Goal: Information Seeking & Learning: Understand process/instructions

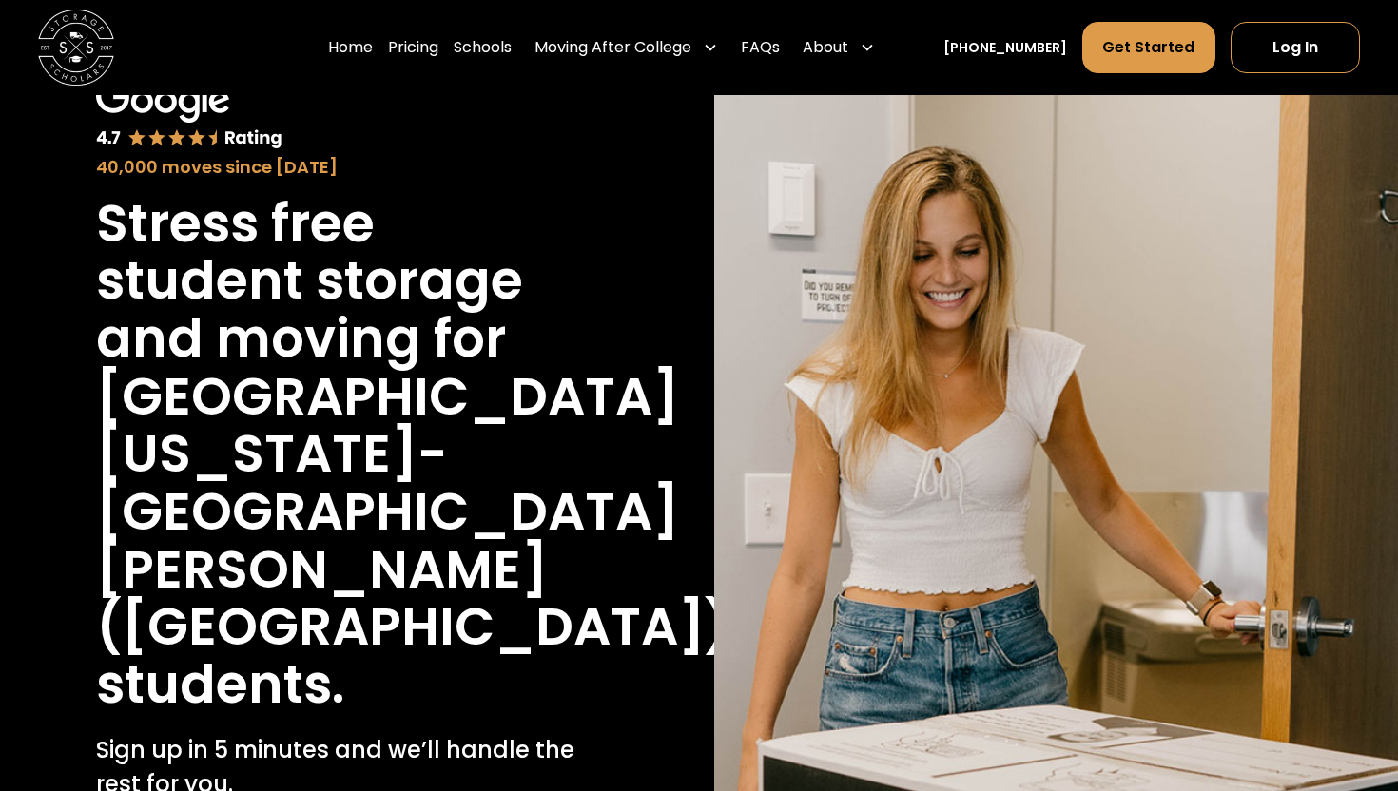
scroll to position [126, 0]
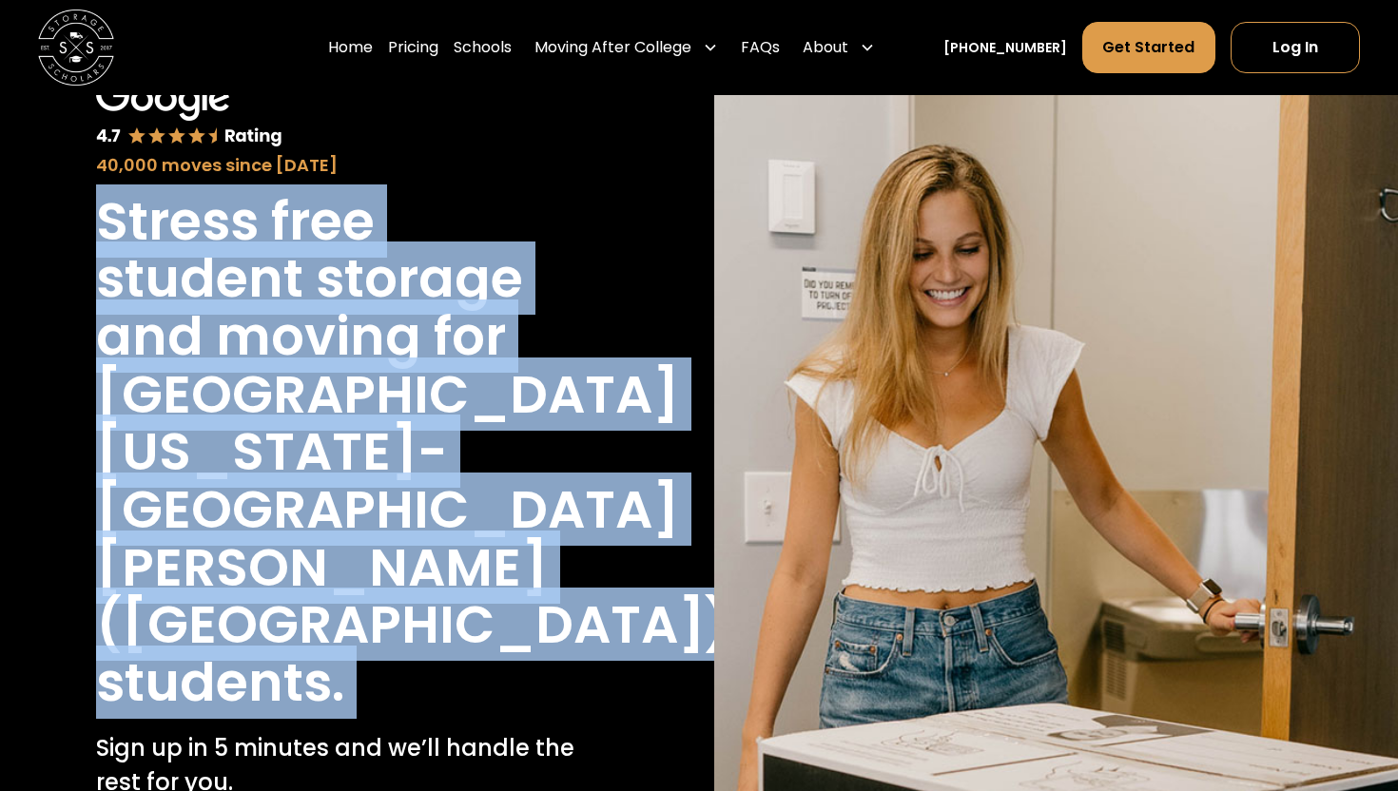
drag, startPoint x: 388, startPoint y: 188, endPoint x: 605, endPoint y: 604, distance: 468.7
click at [605, 604] on div "40,000 moves since [DATE] Stress free student storage and moving for [GEOGRAPHI…" at bounding box center [341, 562] width 615 height 1003
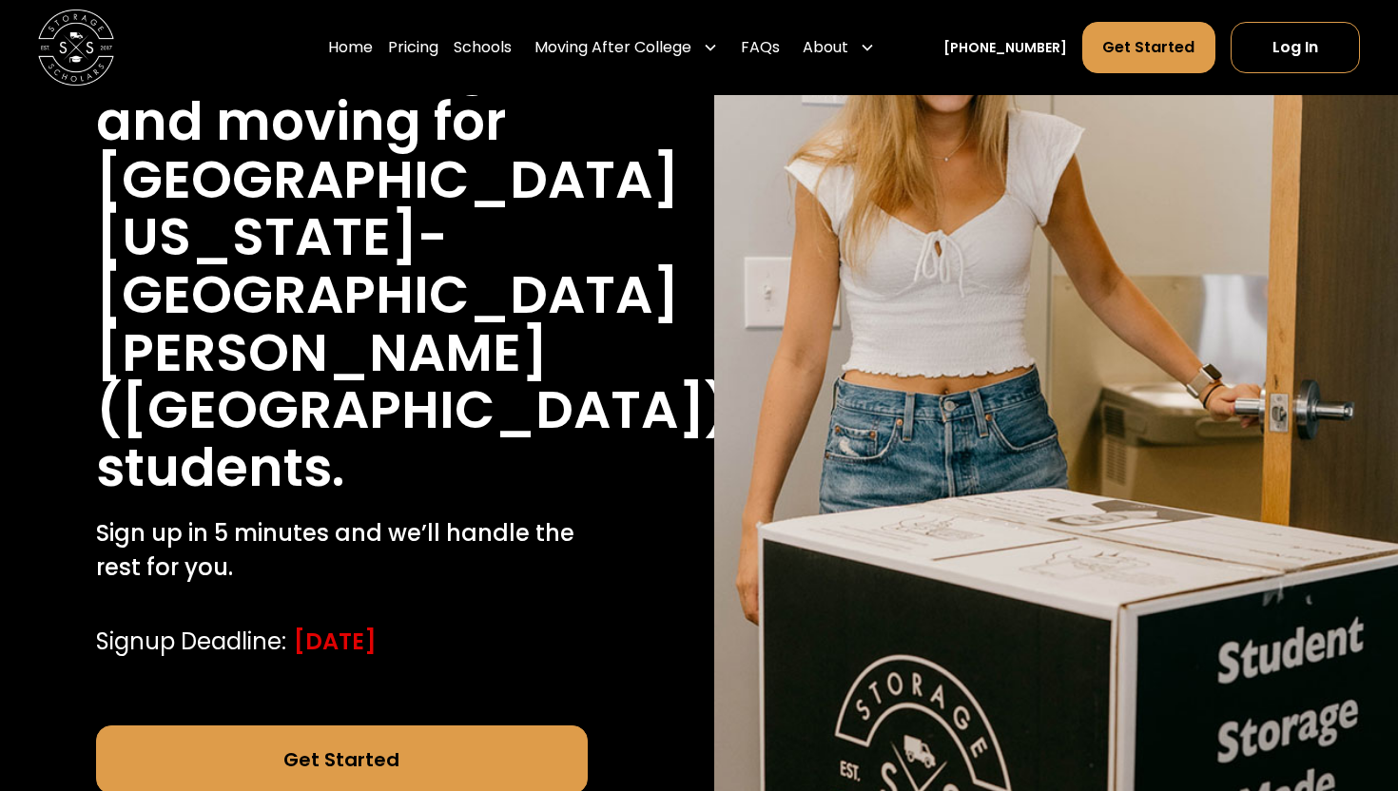
scroll to position [343, 0]
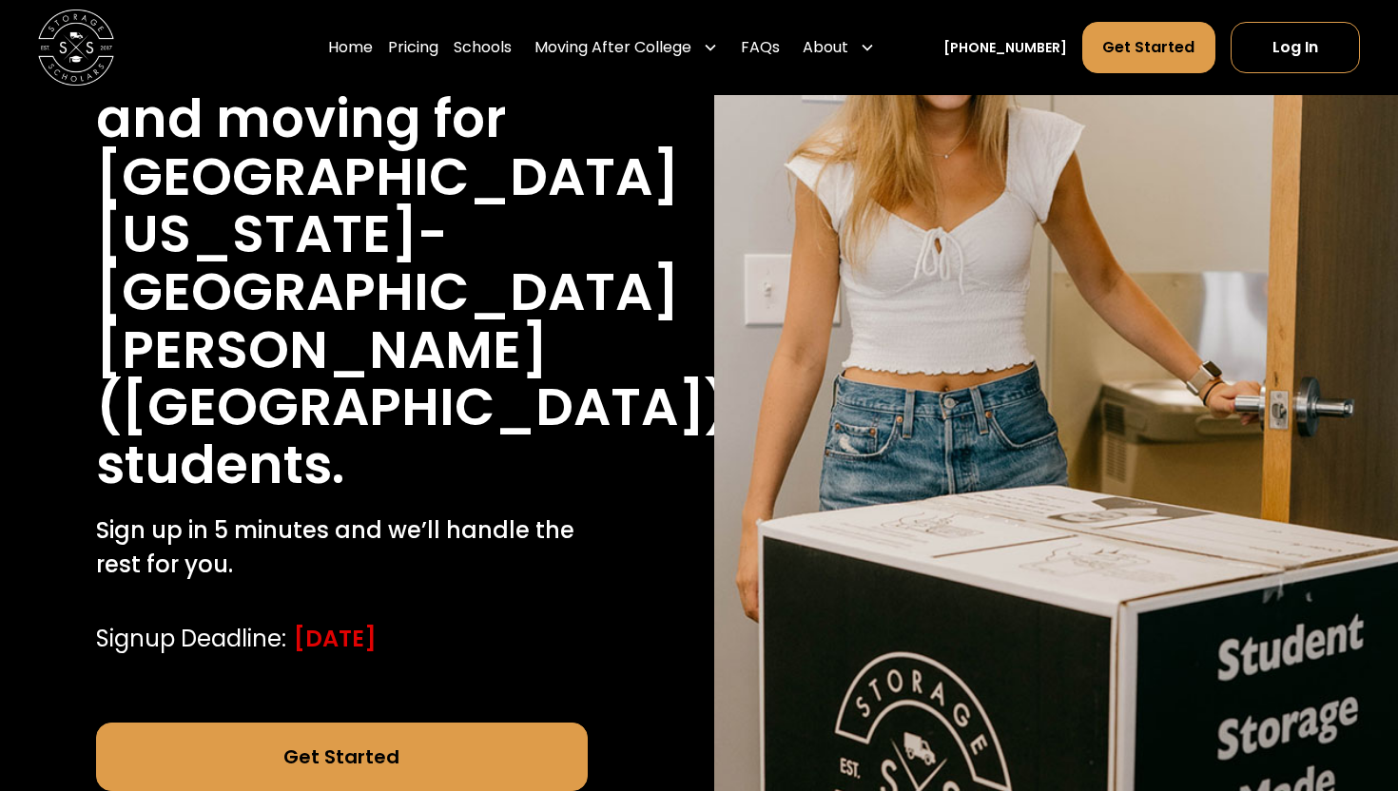
drag, startPoint x: 296, startPoint y: 522, endPoint x: 509, endPoint y: 521, distance: 213.0
click at [508, 622] on div "Signup Deadline: [DATE]" at bounding box center [342, 639] width 493 height 34
click at [509, 622] on div "Signup Deadline: [DATE]" at bounding box center [342, 639] width 493 height 34
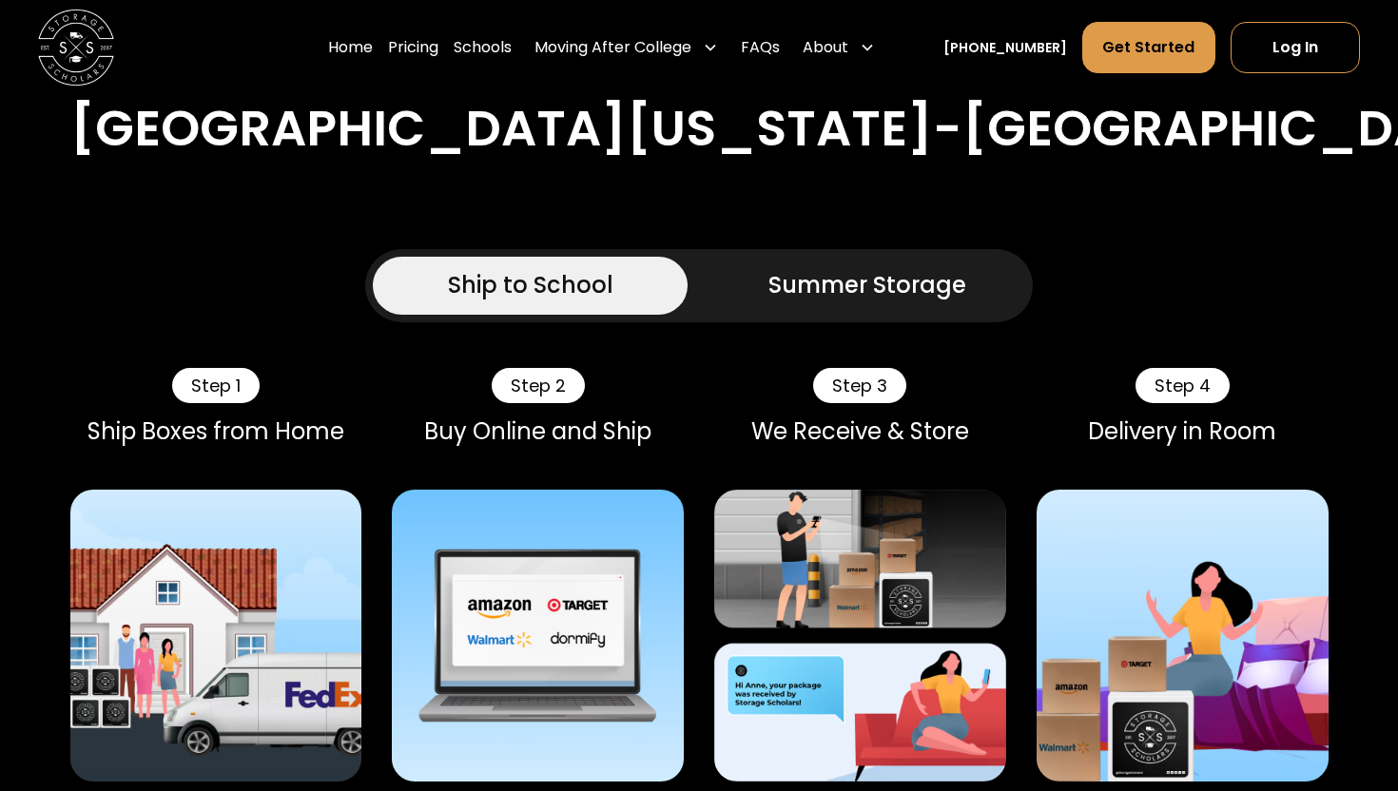
scroll to position [1656, 0]
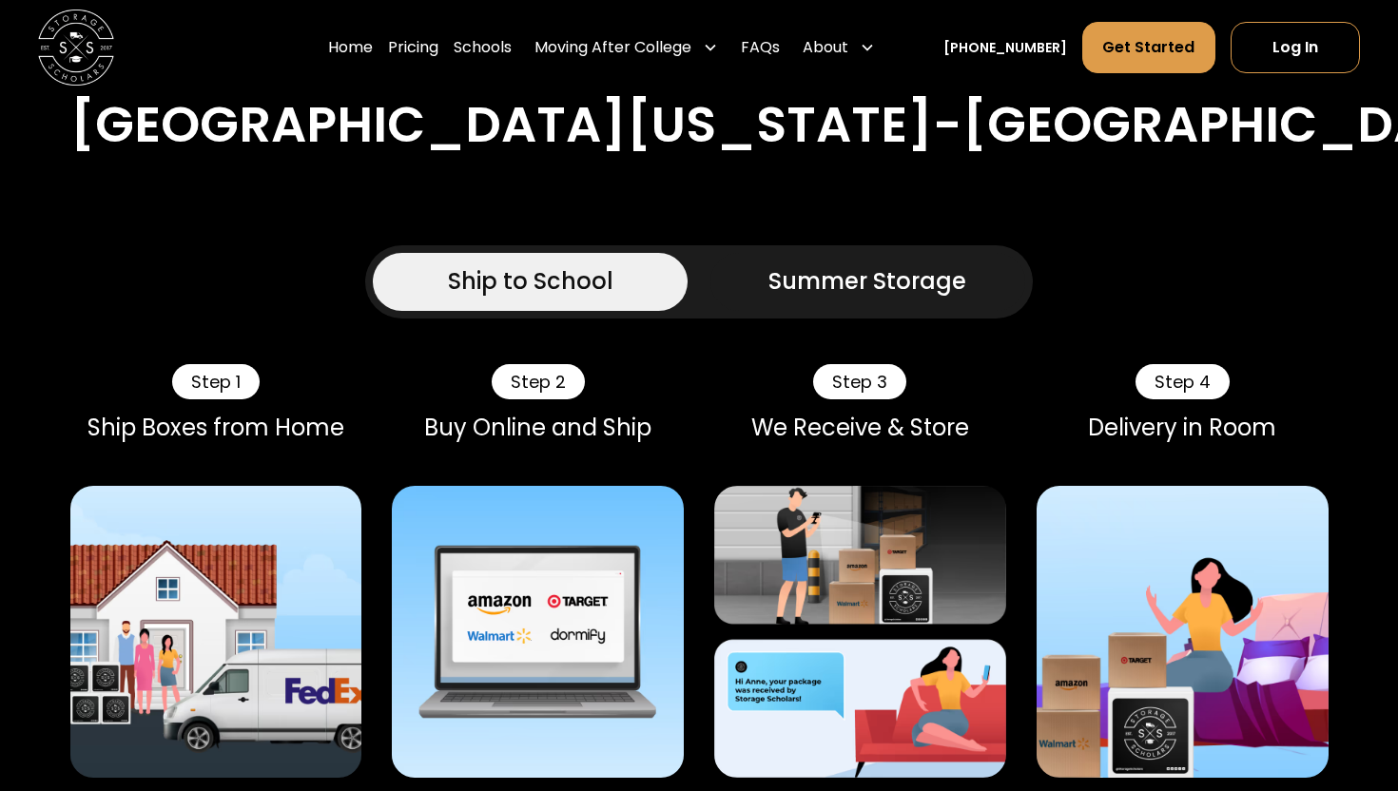
click at [820, 253] on link "Summer Storage" at bounding box center [867, 281] width 315 height 57
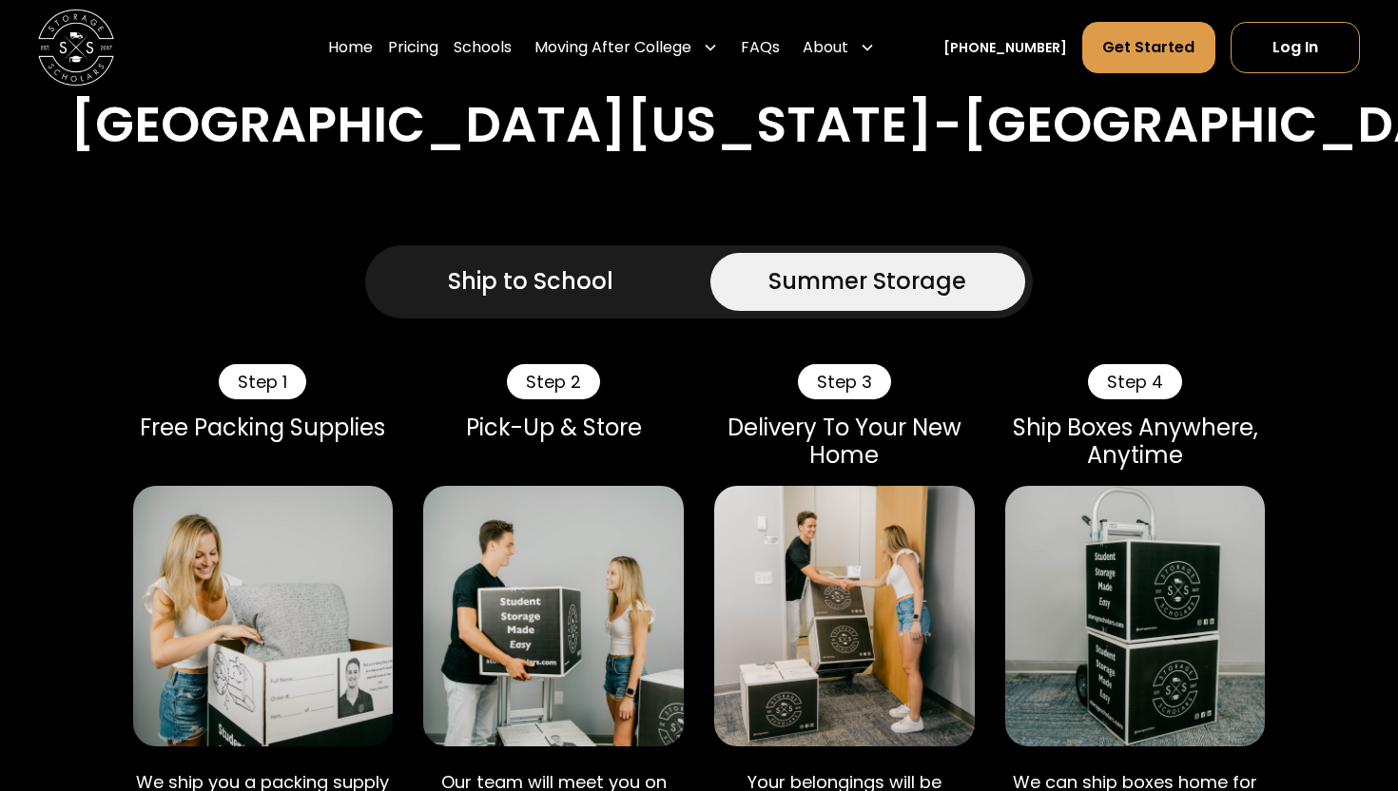
click at [523, 264] on div "Ship to School" at bounding box center [530, 281] width 165 height 34
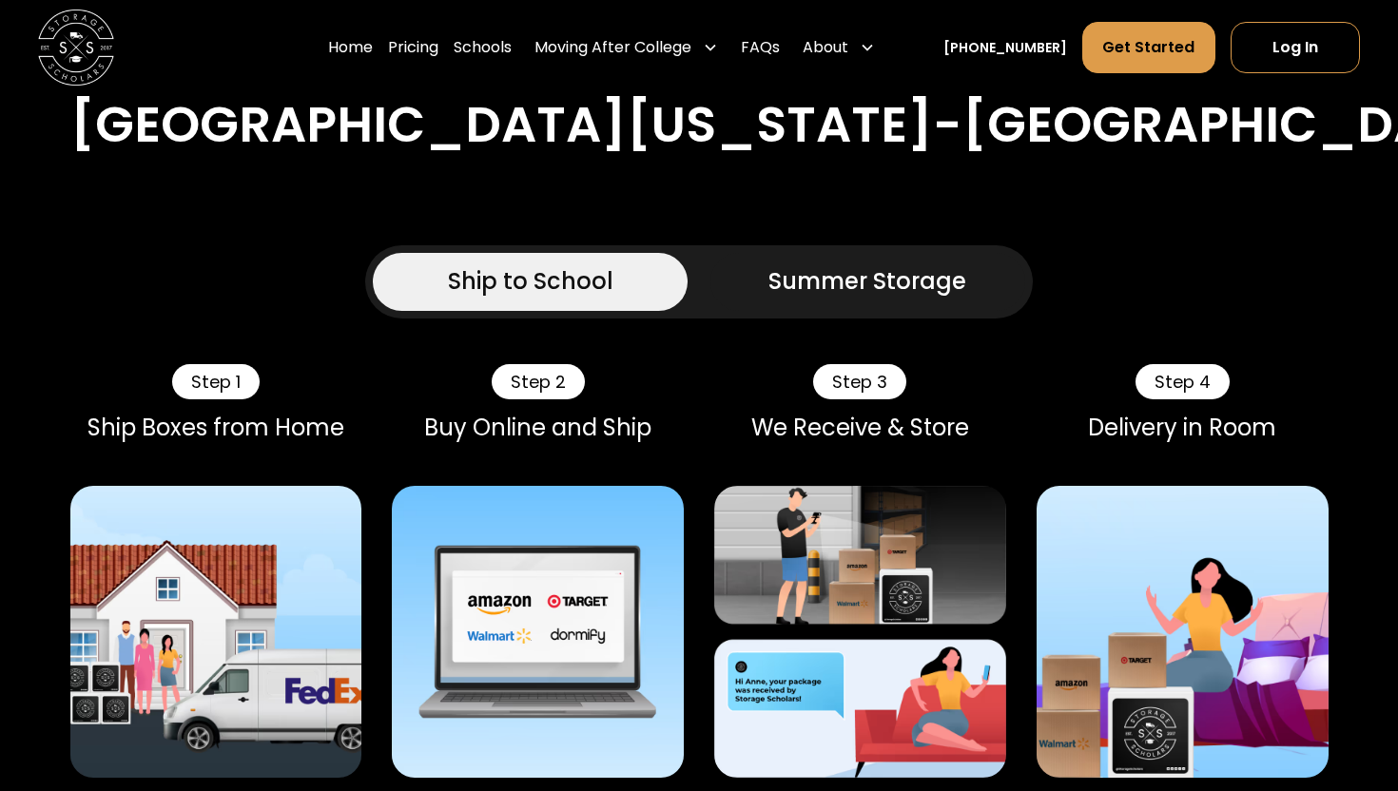
click at [918, 264] on div "Summer Storage" at bounding box center [867, 281] width 198 height 34
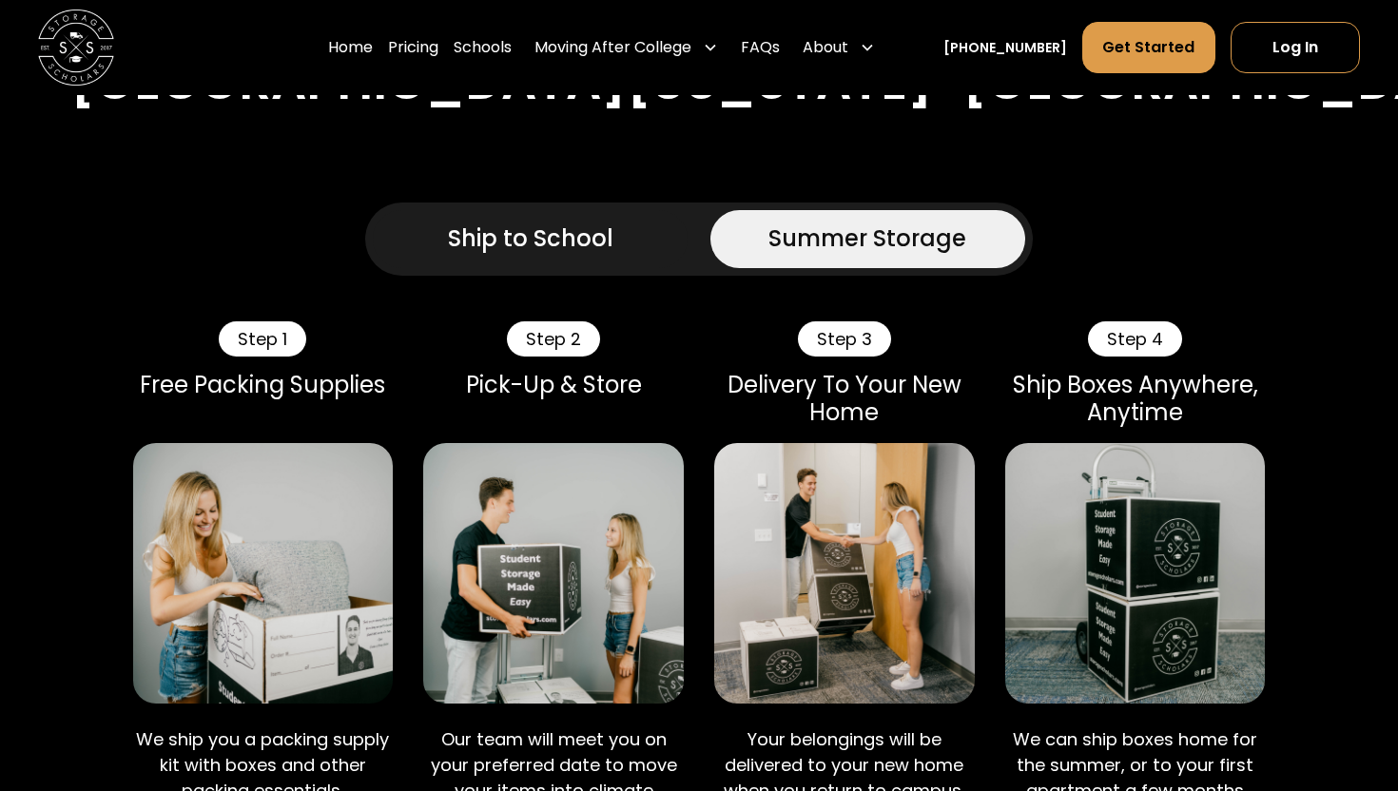
scroll to position [1688, 0]
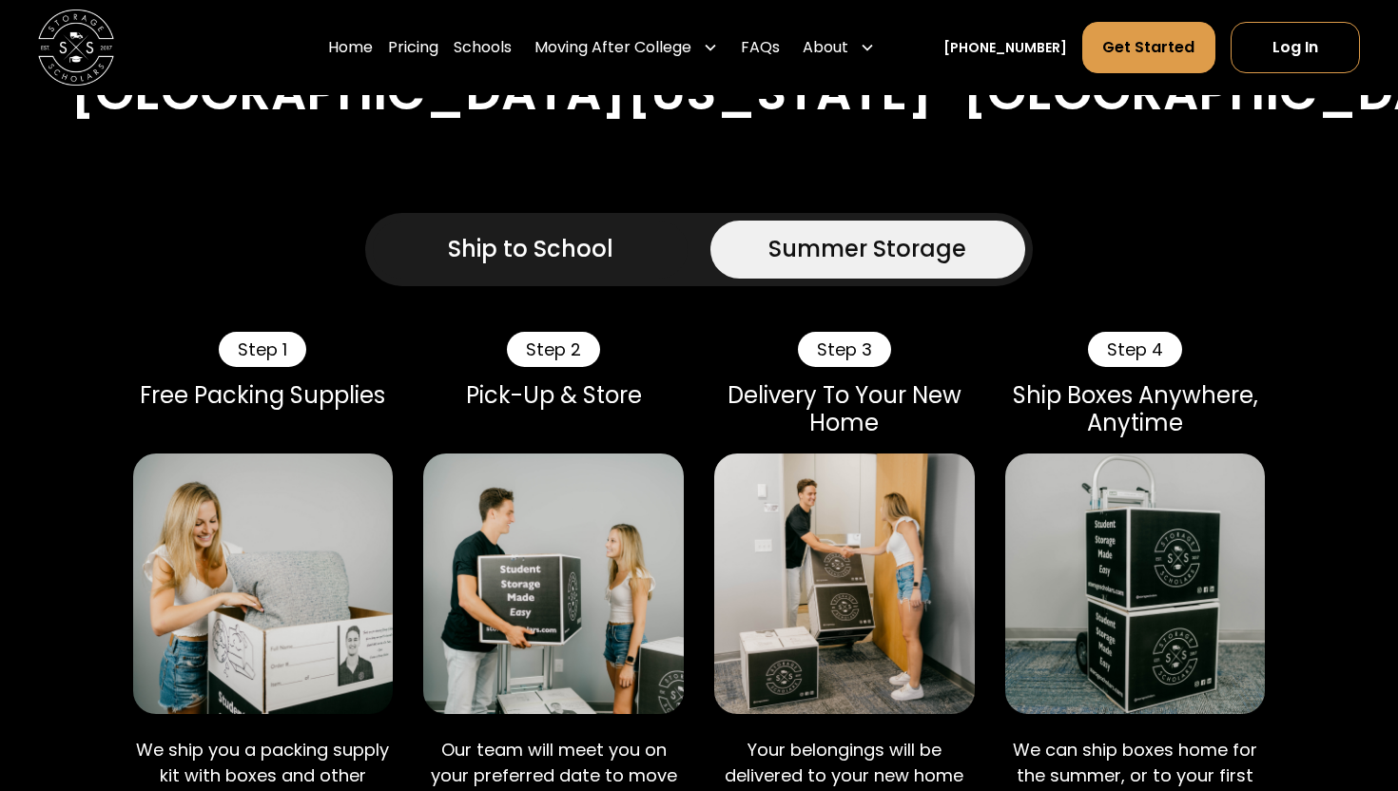
click at [594, 232] on div "Ship to School" at bounding box center [530, 249] width 165 height 34
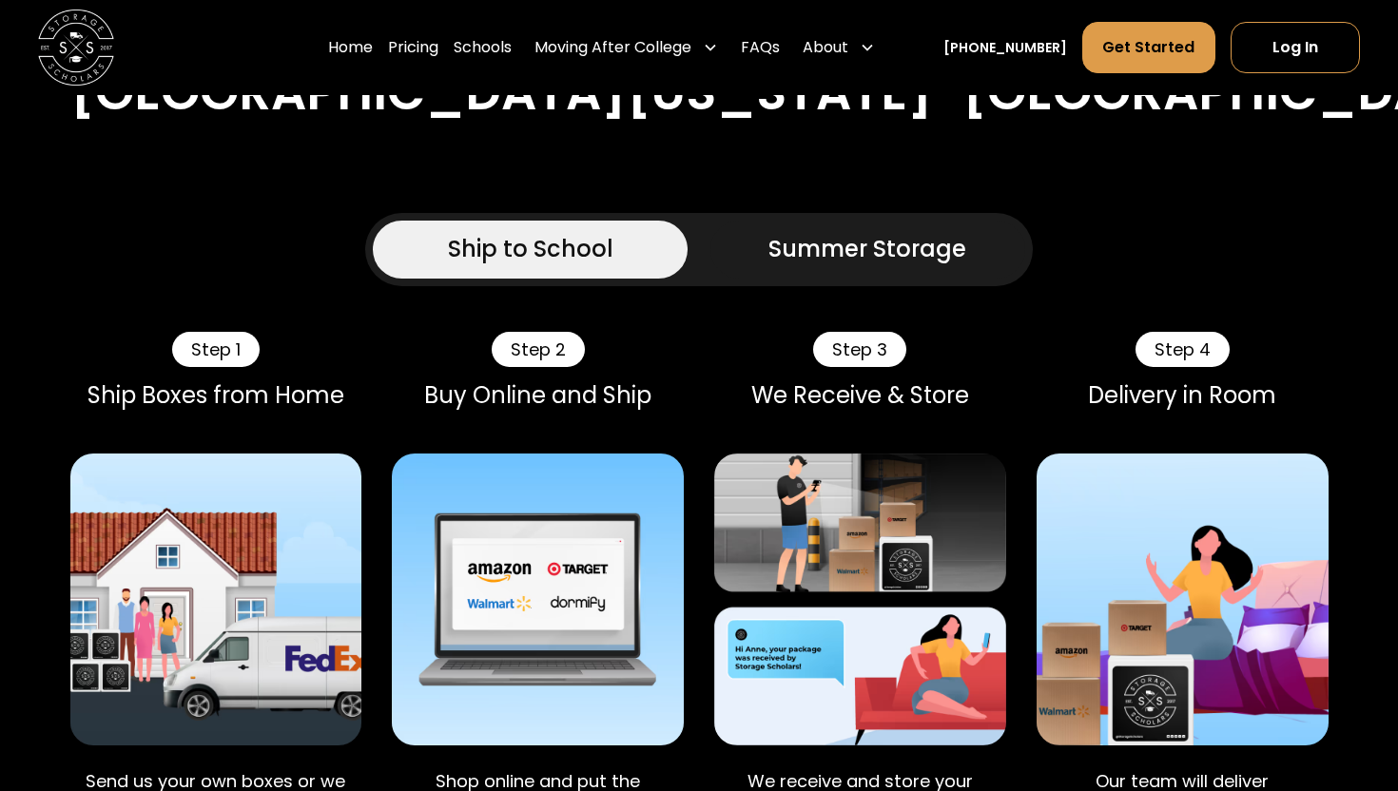
click at [753, 221] on link "Summer Storage" at bounding box center [867, 249] width 315 height 57
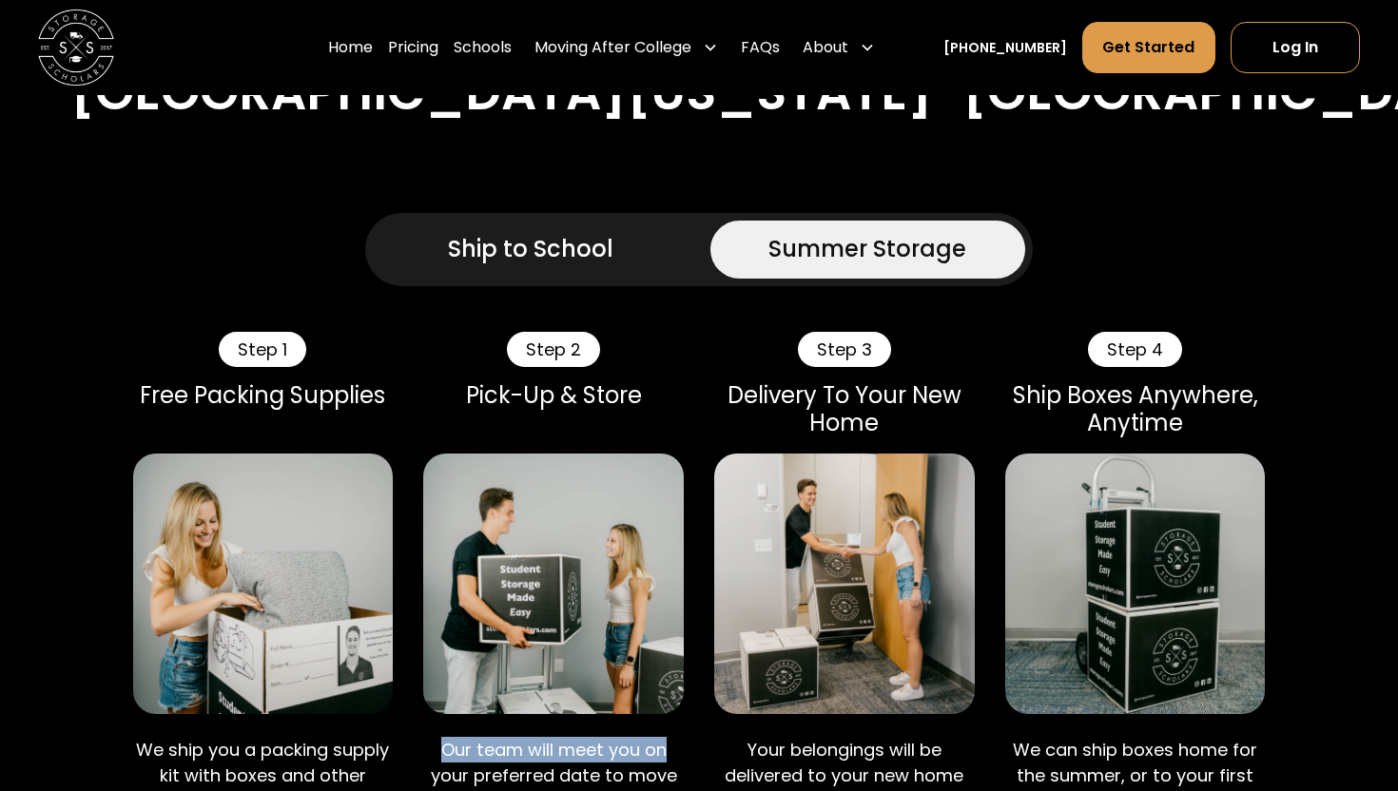
drag, startPoint x: 440, startPoint y: 631, endPoint x: 679, endPoint y: 630, distance: 238.7
click at [679, 737] on p "Our team will meet you on your preferred date to move your items into climate c…" at bounding box center [553, 788] width 261 height 103
click at [537, 232] on div "Ship to School" at bounding box center [530, 249] width 165 height 34
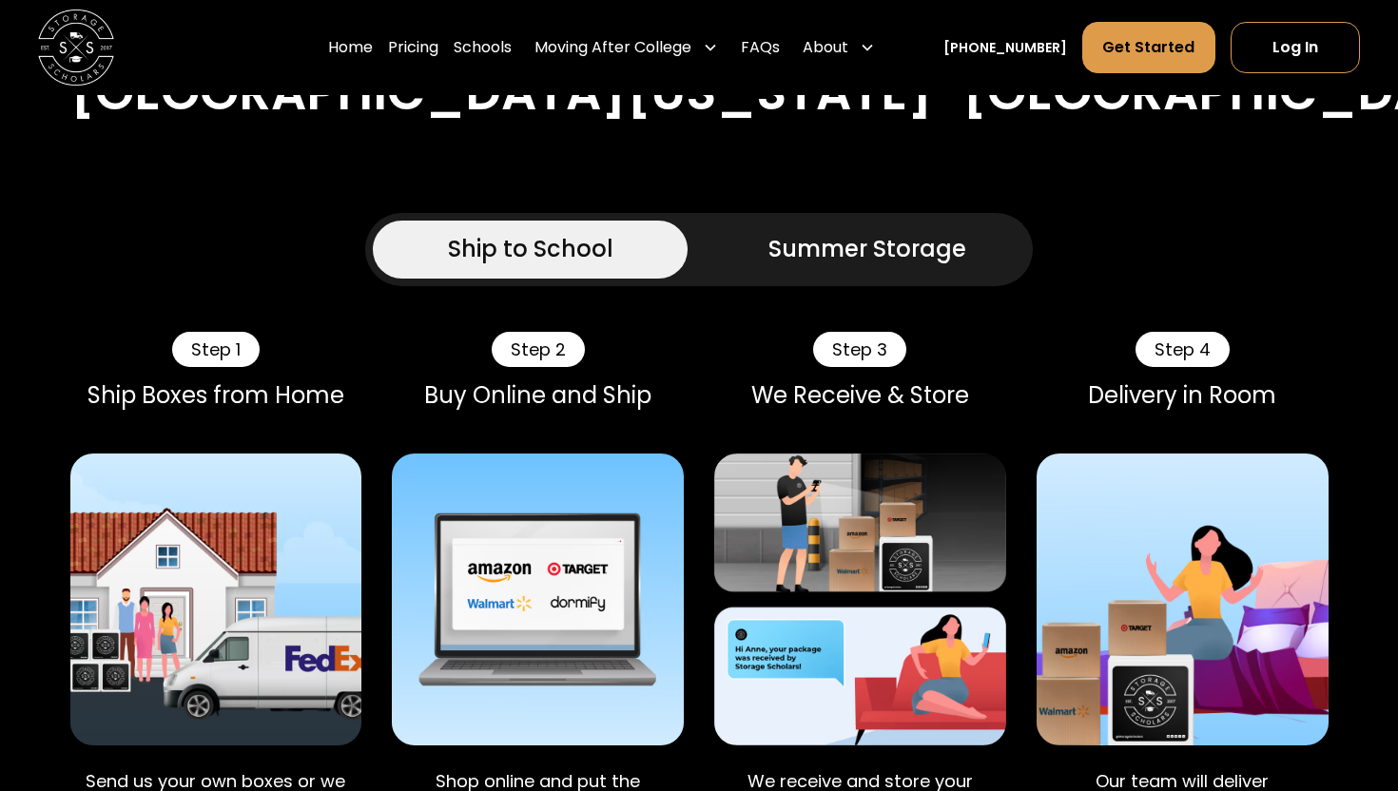
click at [365, 402] on div "Step 1 Ship Boxes from Home Send us your own boxes or we can ship you a kit of …" at bounding box center [699, 627] width 1258 height 590
click at [368, 412] on div "Step 1 Ship Boxes from Home Send us your own boxes or we can ship you a kit of …" at bounding box center [699, 627] width 1258 height 590
click at [369, 413] on div "Step 1 Ship Boxes from Home Send us your own boxes or we can ship you a kit of …" at bounding box center [699, 627] width 1258 height 590
click at [371, 414] on div "Step 1 Ship Boxes from Home Send us your own boxes or we can ship you a kit of …" at bounding box center [699, 627] width 1258 height 590
drag, startPoint x: 297, startPoint y: 644, endPoint x: 347, endPoint y: 762, distance: 128.2
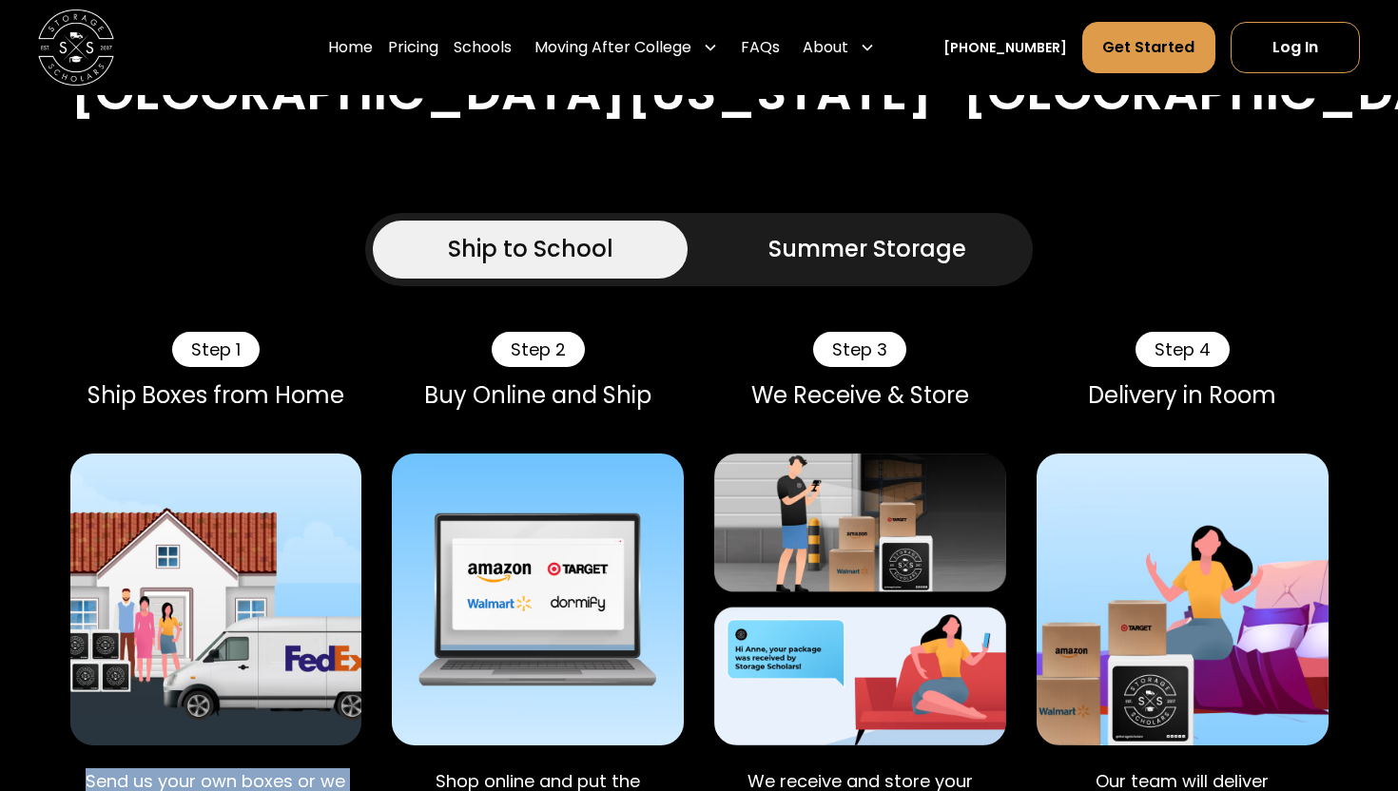
drag, startPoint x: 419, startPoint y: 660, endPoint x: 638, endPoint y: 742, distance: 233.5
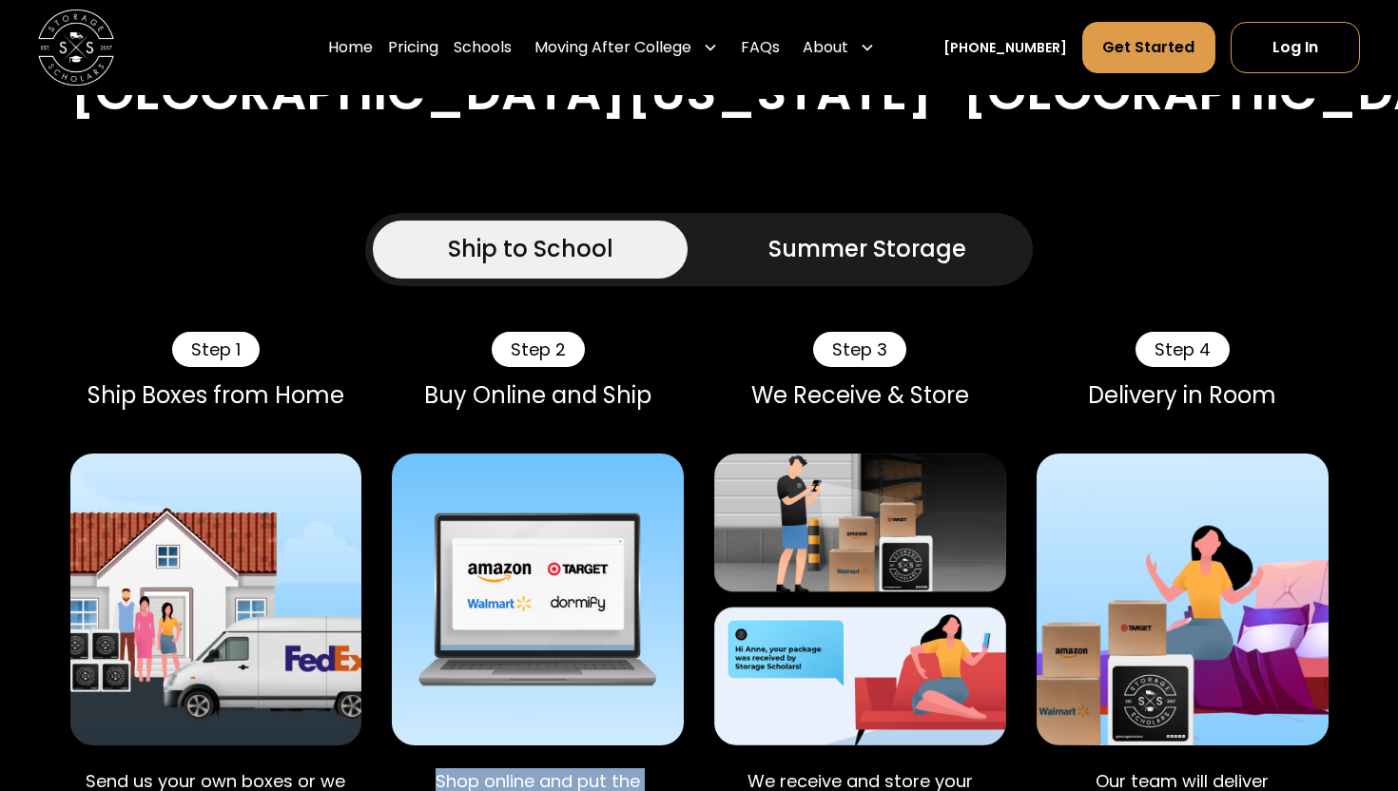
drag, startPoint x: 639, startPoint y: 737, endPoint x: 424, endPoint y: 666, distance: 226.4
drag, startPoint x: 424, startPoint y: 666, endPoint x: 658, endPoint y: 755, distance: 250.4
click at [658, 755] on div "Step 2 Buy Online and Ship Shop online and put the Storage Scholars facility as…" at bounding box center [538, 627] width 292 height 590
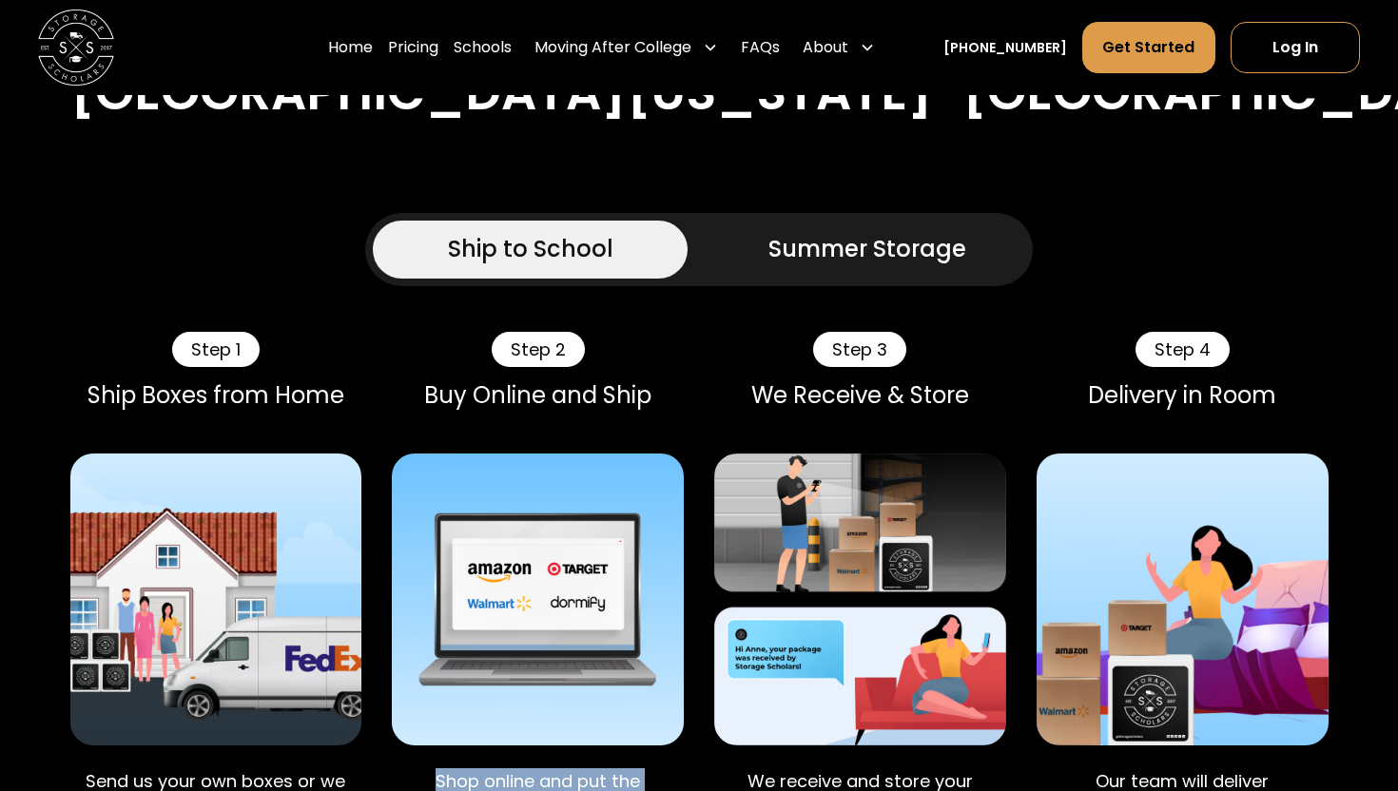
click at [658, 755] on div "Step 2 Buy Online and Ship Shop online and put the Storage Scholars facility as…" at bounding box center [538, 627] width 292 height 590
drag, startPoint x: 1062, startPoint y: 657, endPoint x: 1306, endPoint y: 727, distance: 253.4
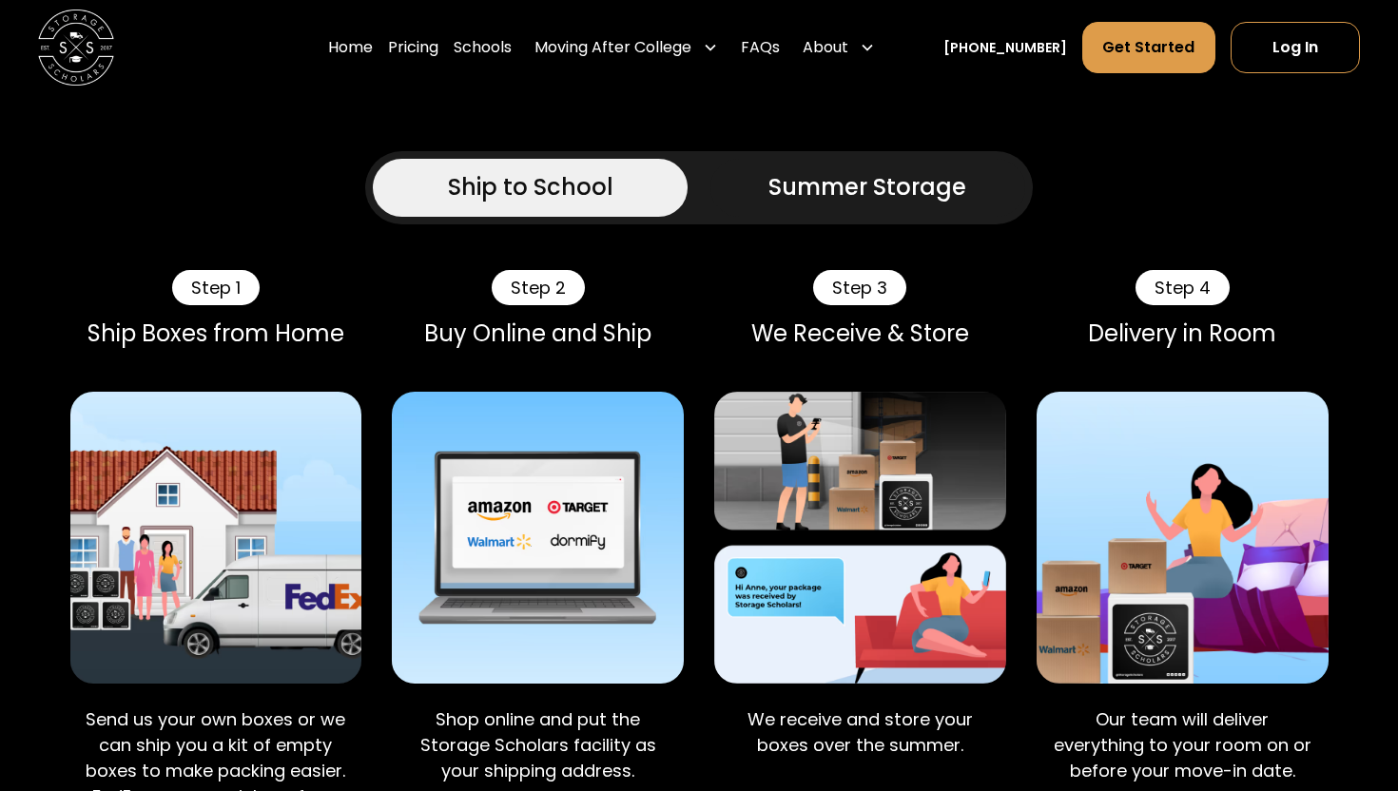
scroll to position [1777, 0]
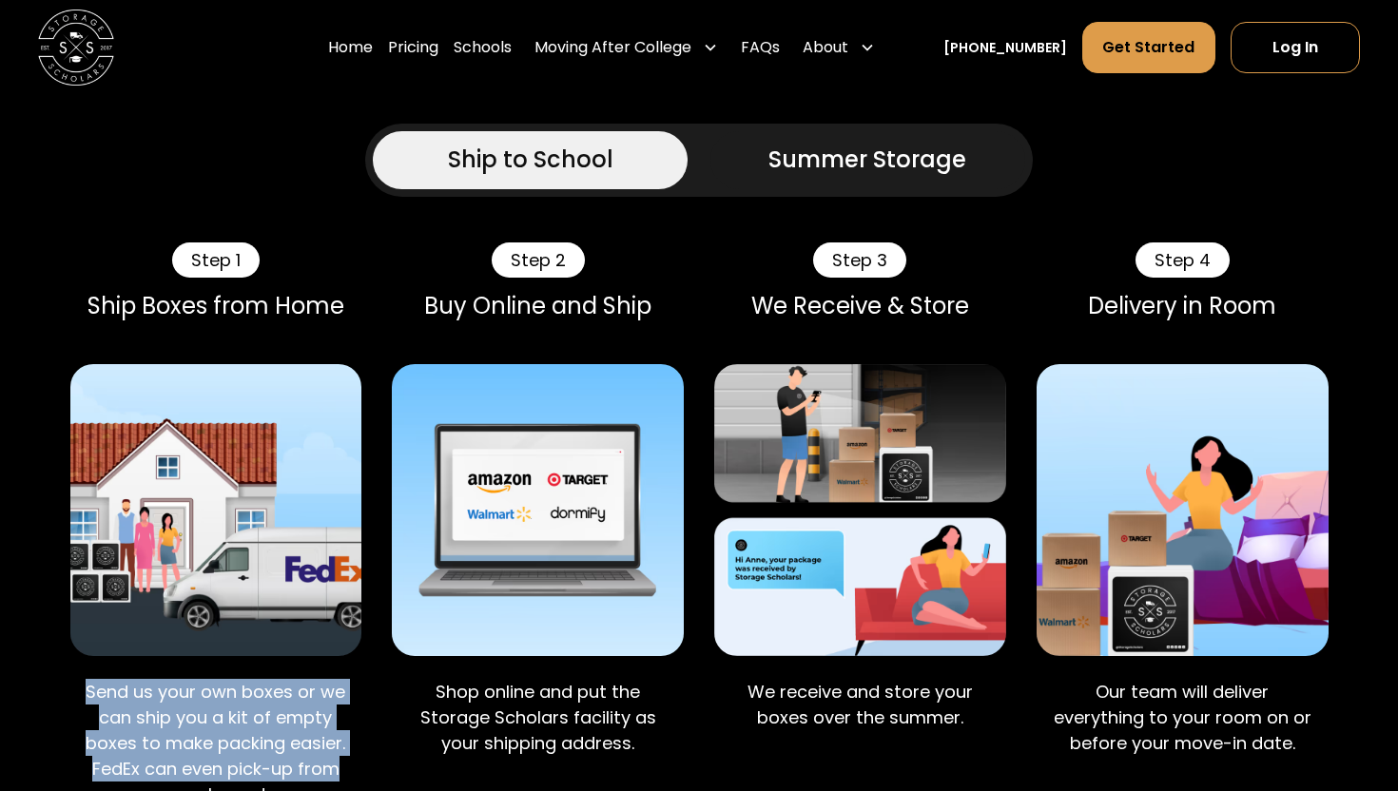
drag, startPoint x: 83, startPoint y: 575, endPoint x: 363, endPoint y: 652, distance: 290.9
click at [363, 652] on div "Step 1 Ship Boxes from Home Send us your own boxes or we can ship you a kit of …" at bounding box center [699, 537] width 1258 height 590
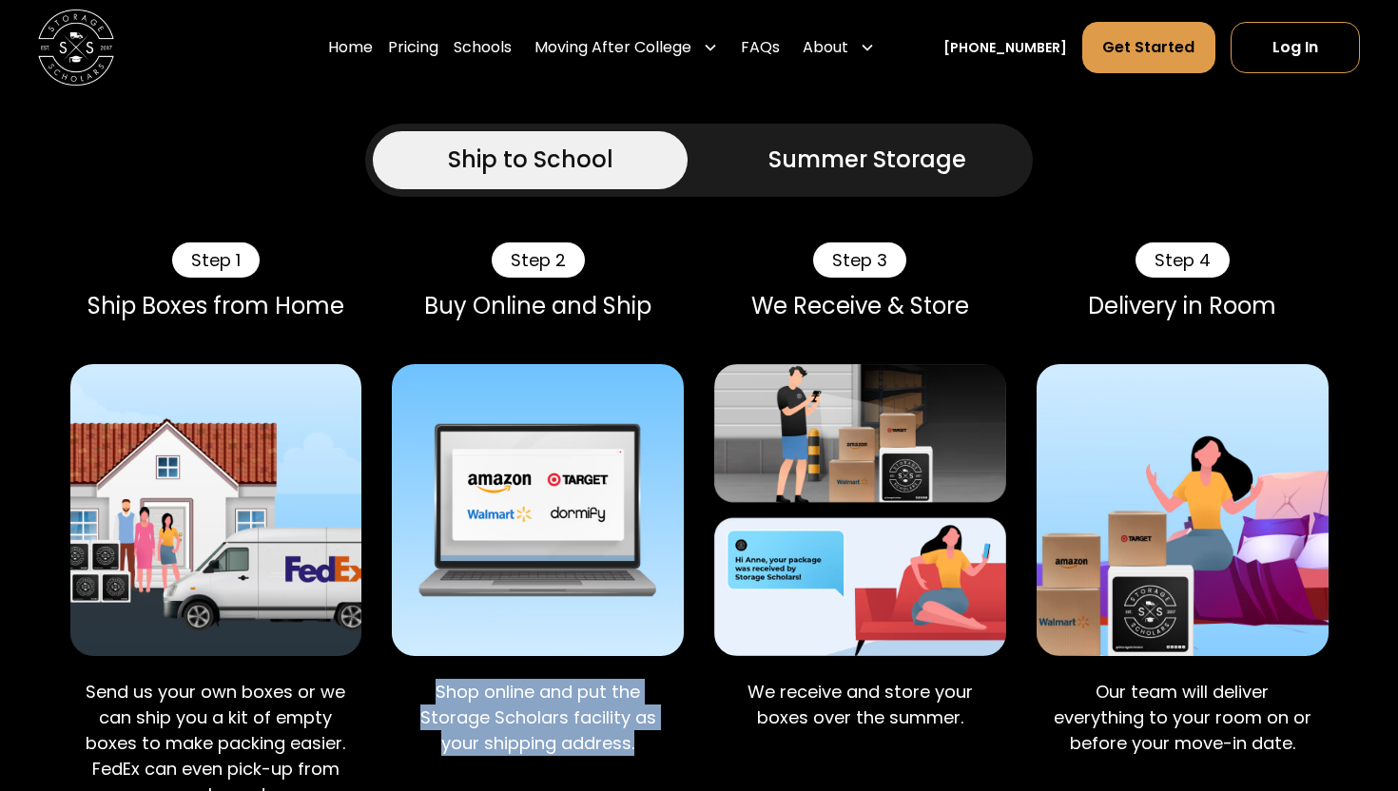
drag, startPoint x: 423, startPoint y: 570, endPoint x: 646, endPoint y: 638, distance: 232.8
click at [646, 679] on p "Shop online and put the Storage Scholars facility as your shipping address." at bounding box center [538, 717] width 262 height 77
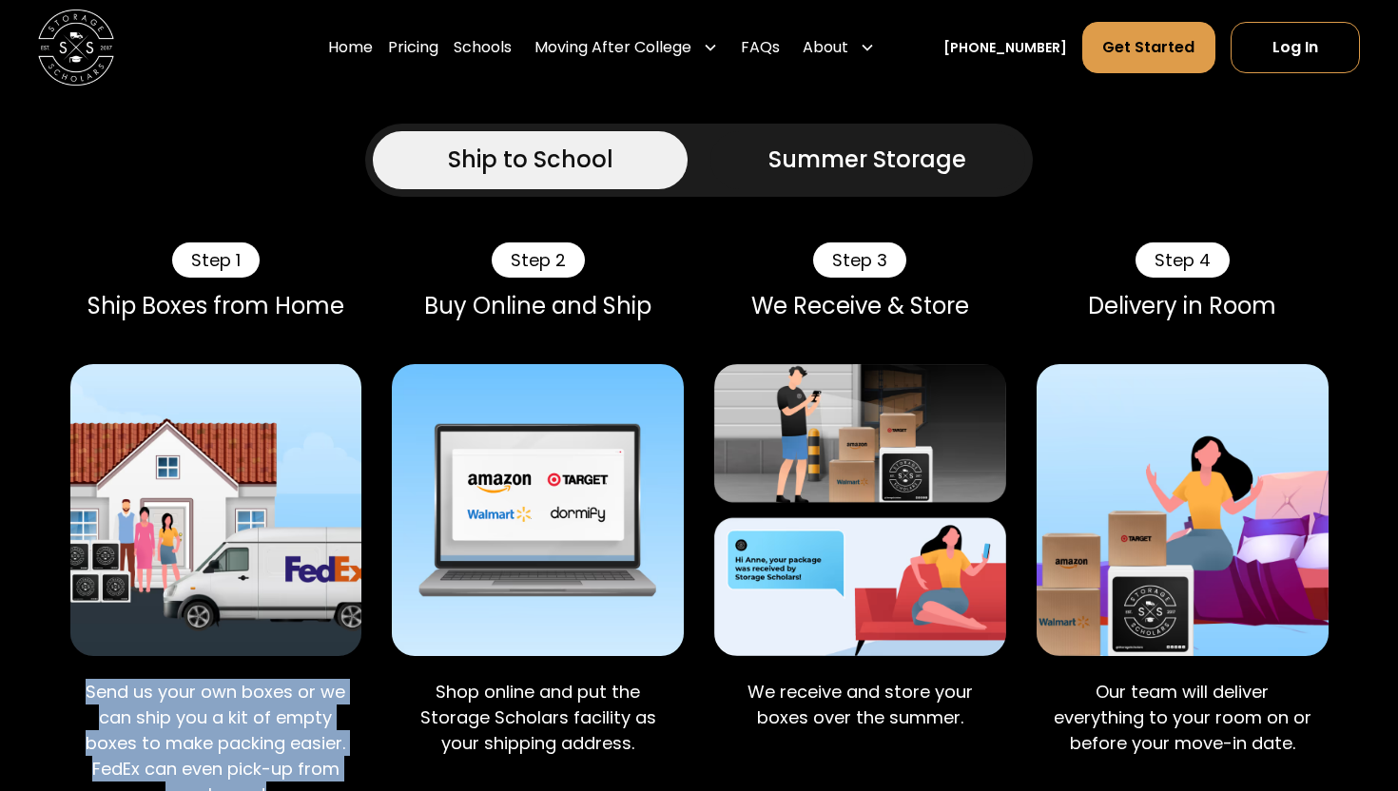
drag, startPoint x: 285, startPoint y: 683, endPoint x: 65, endPoint y: 563, distance: 251.1
drag, startPoint x: 66, startPoint y: 564, endPoint x: 277, endPoint y: 693, distance: 247.6
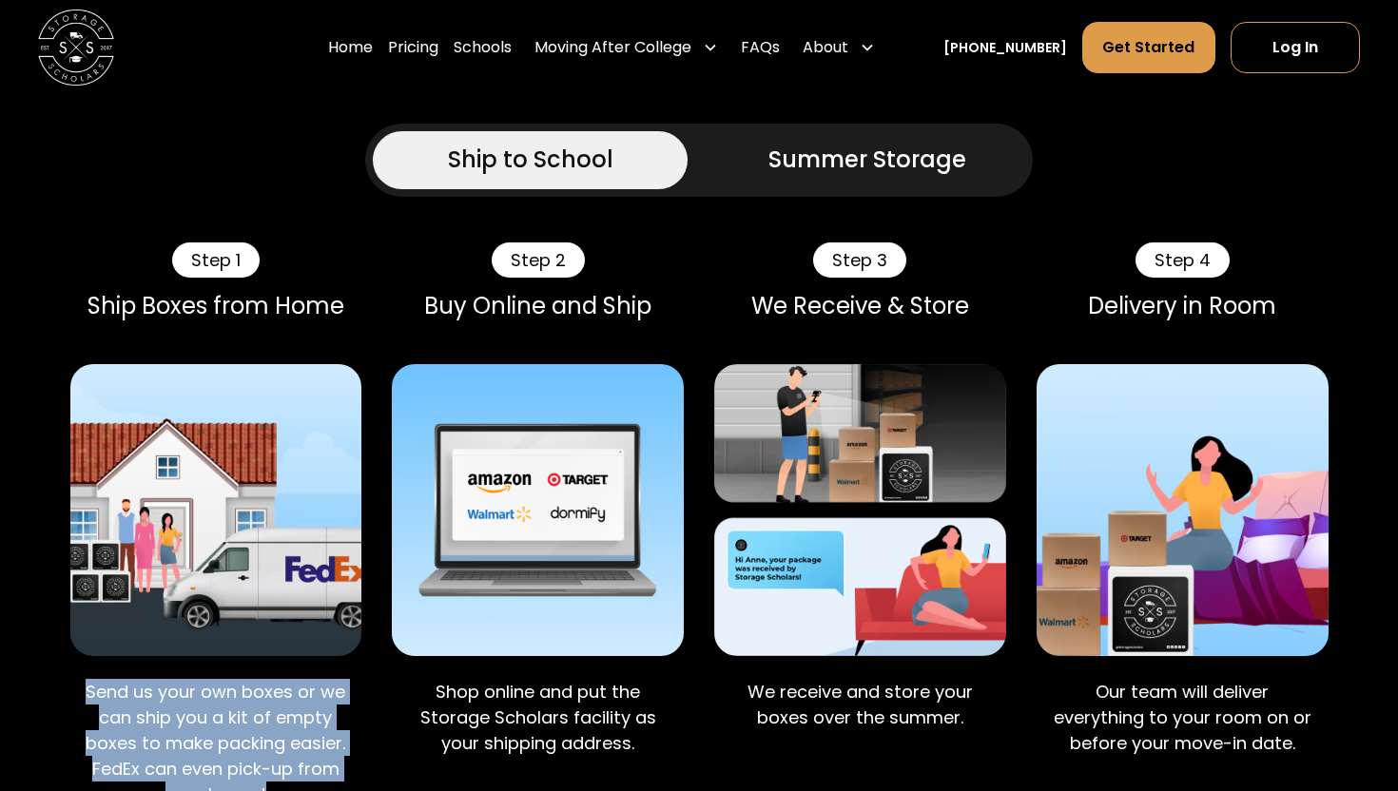
click at [302, 687] on p "Send us your own boxes or we can ship you a kit of empty boxes to make packing …" at bounding box center [217, 743] width 262 height 128
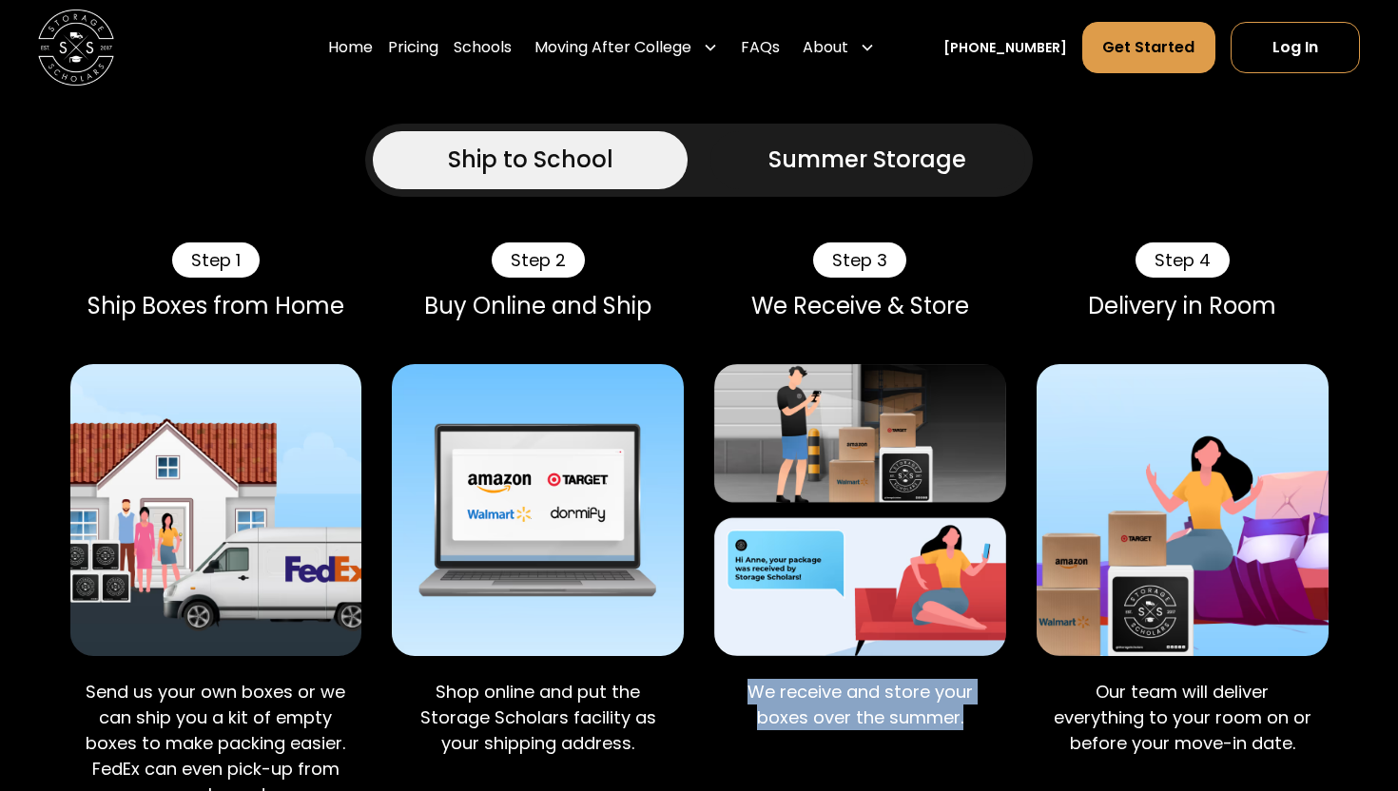
drag, startPoint x: 733, startPoint y: 573, endPoint x: 982, endPoint y: 604, distance: 251.0
click at [982, 679] on p "We receive and store your boxes over the summer." at bounding box center [860, 704] width 262 height 51
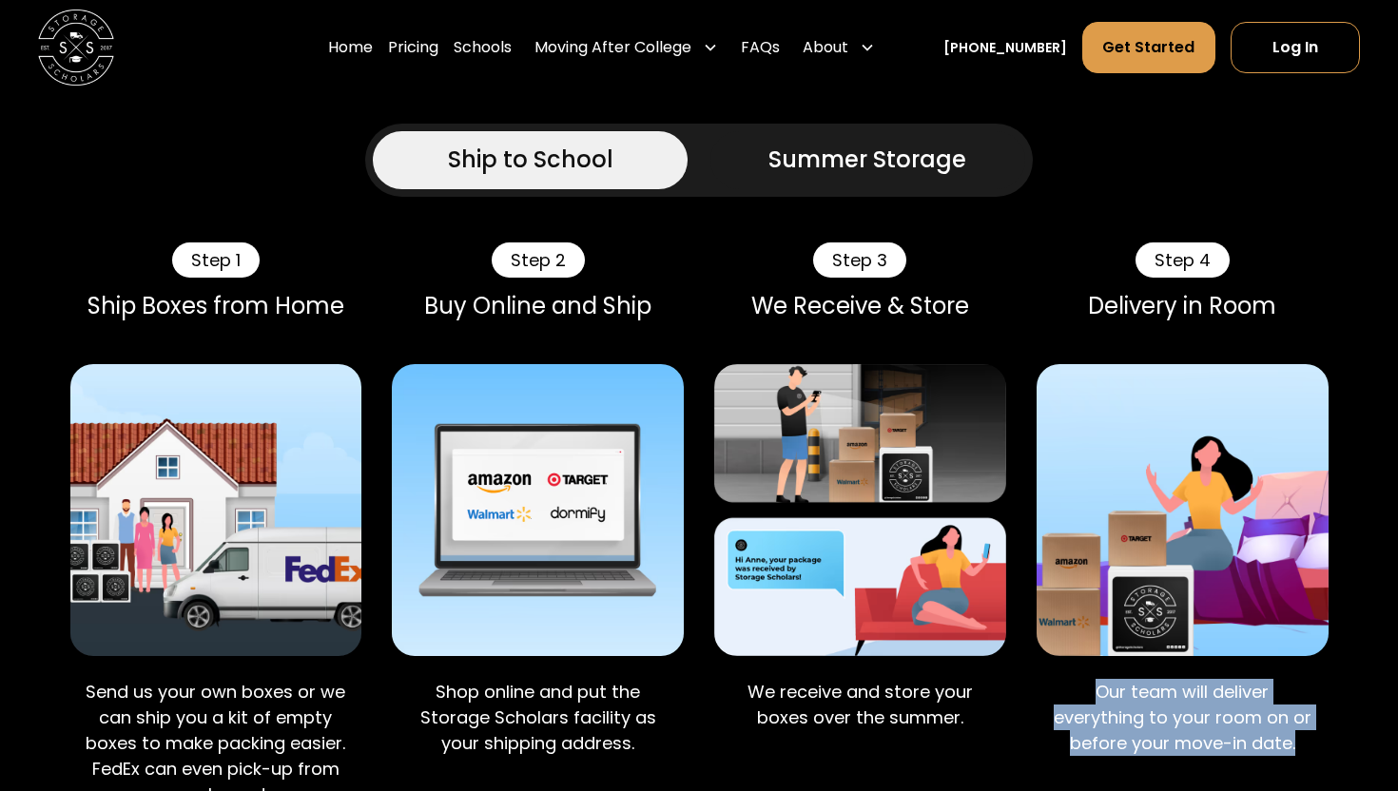
drag, startPoint x: 1081, startPoint y: 566, endPoint x: 1316, endPoint y: 630, distance: 243.4
click at [1316, 664] on div "Our team will deliver everything to your room on or before your move-in date." at bounding box center [1183, 722] width 292 height 117
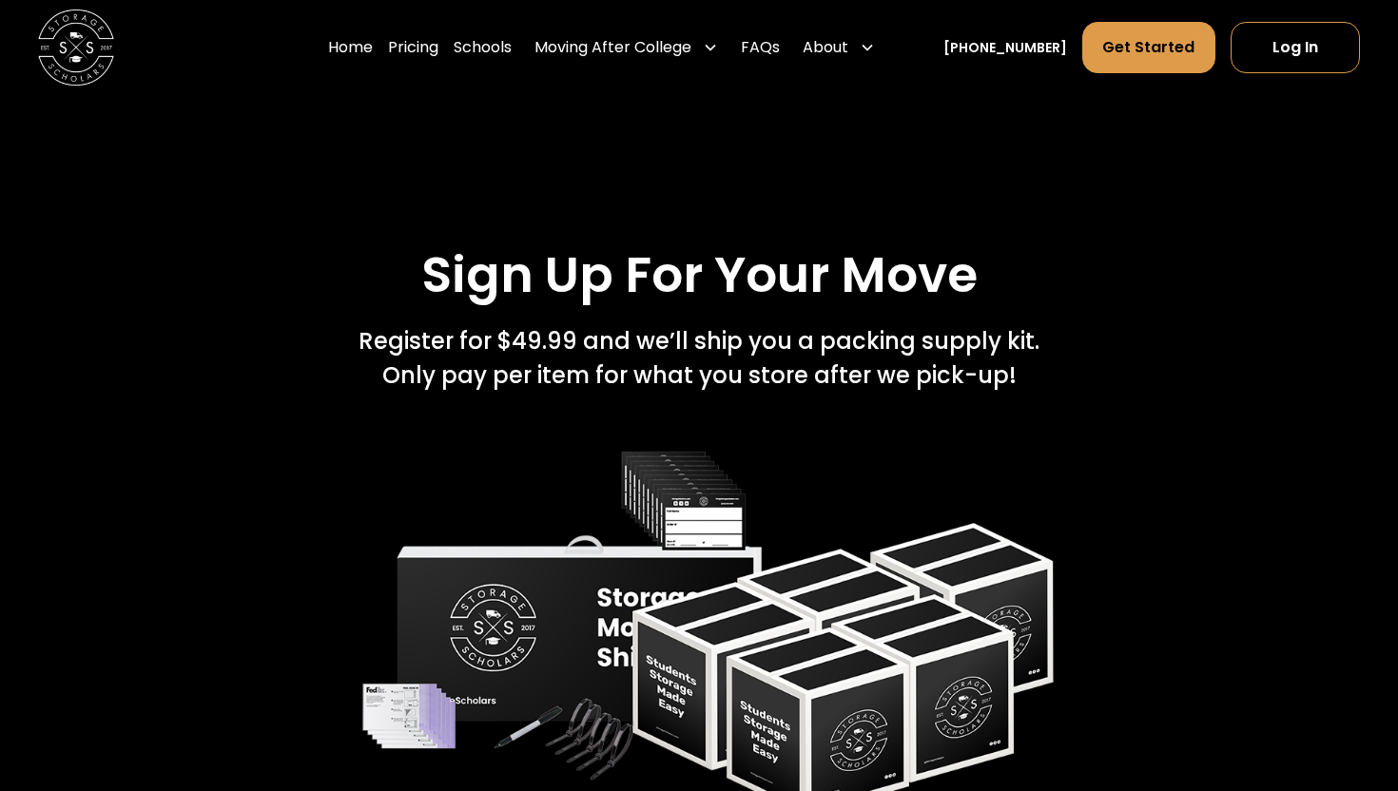
scroll to position [3226, 0]
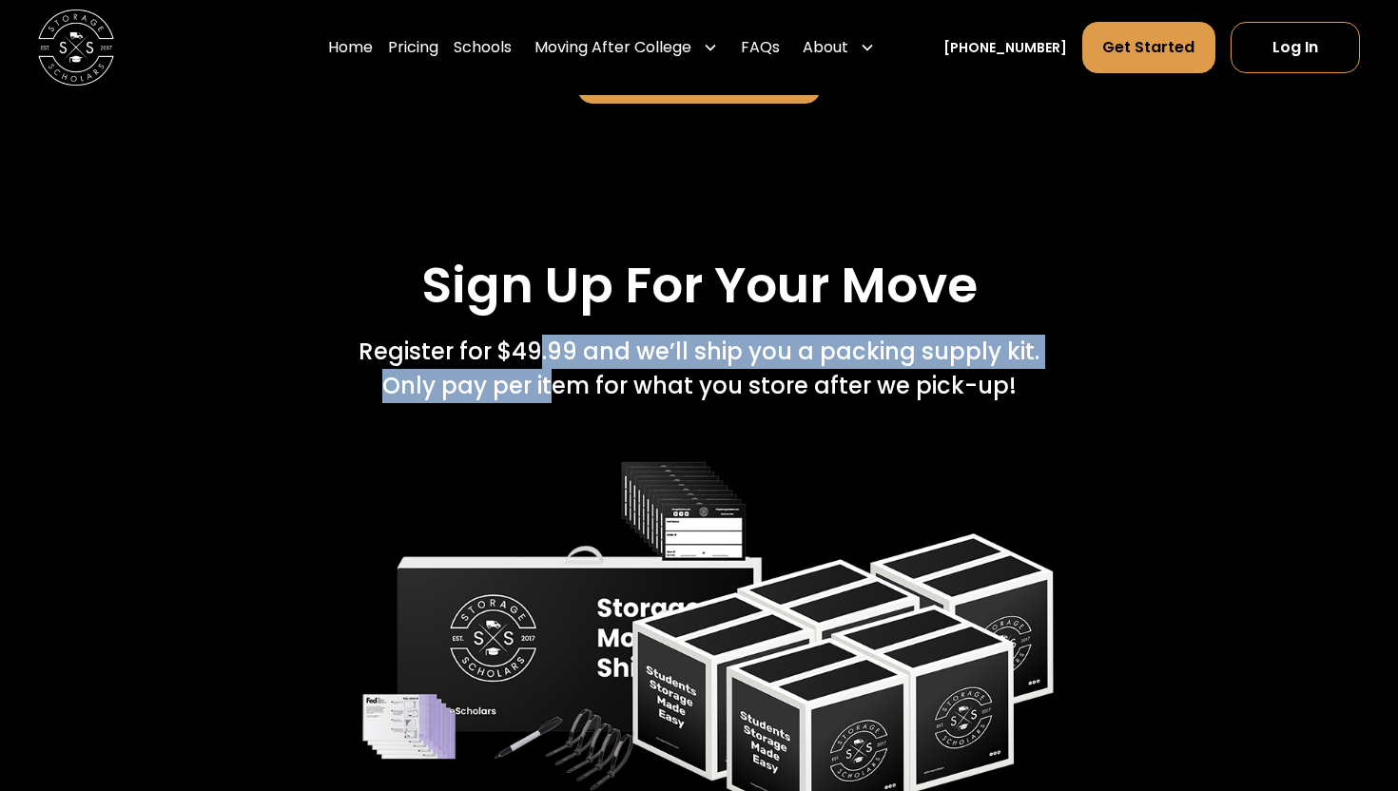
drag, startPoint x: 538, startPoint y: 234, endPoint x: 552, endPoint y: 256, distance: 26.1
click at [552, 335] on div "Register for $49.99 and we’ll ship you a packing supply kit.   Only pay per ite…" at bounding box center [698, 369] width 681 height 68
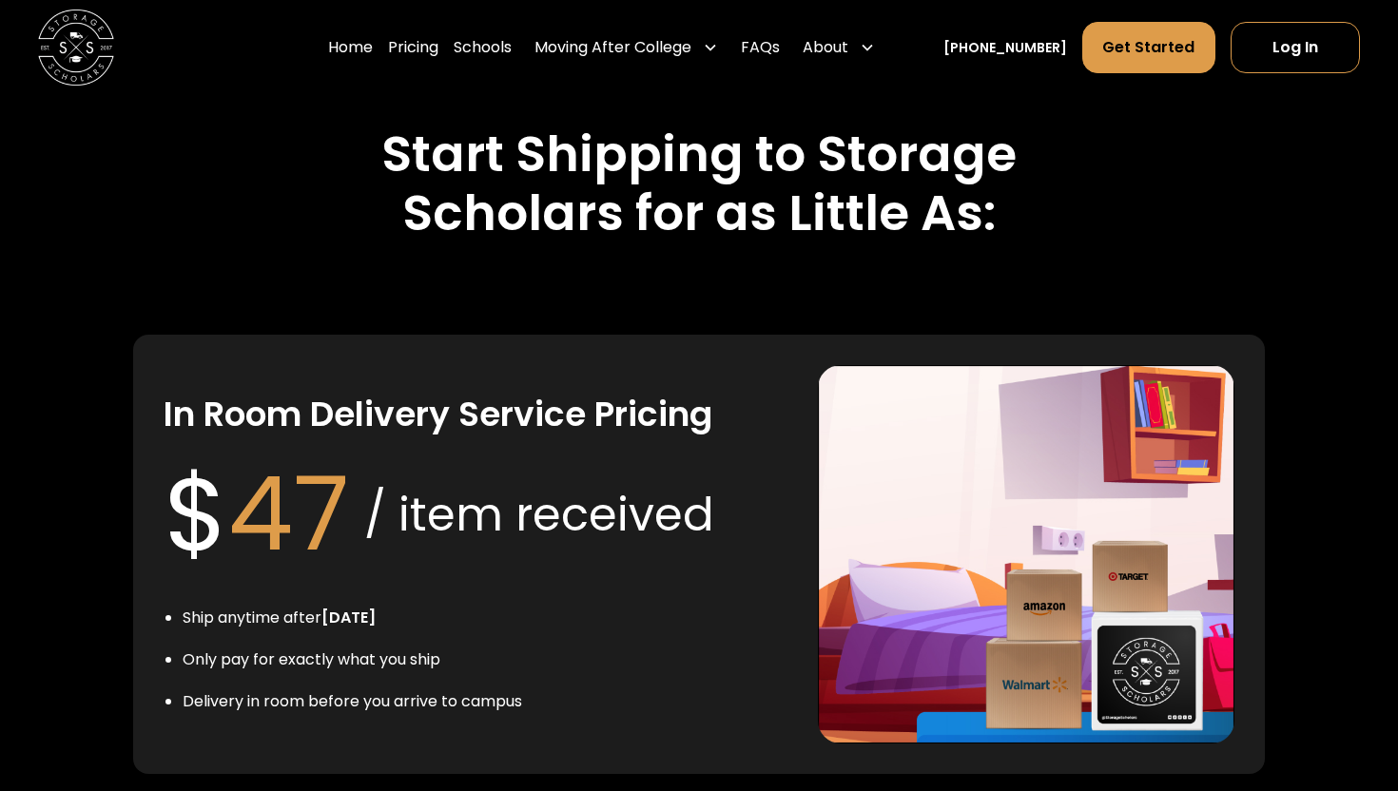
scroll to position [4028, 0]
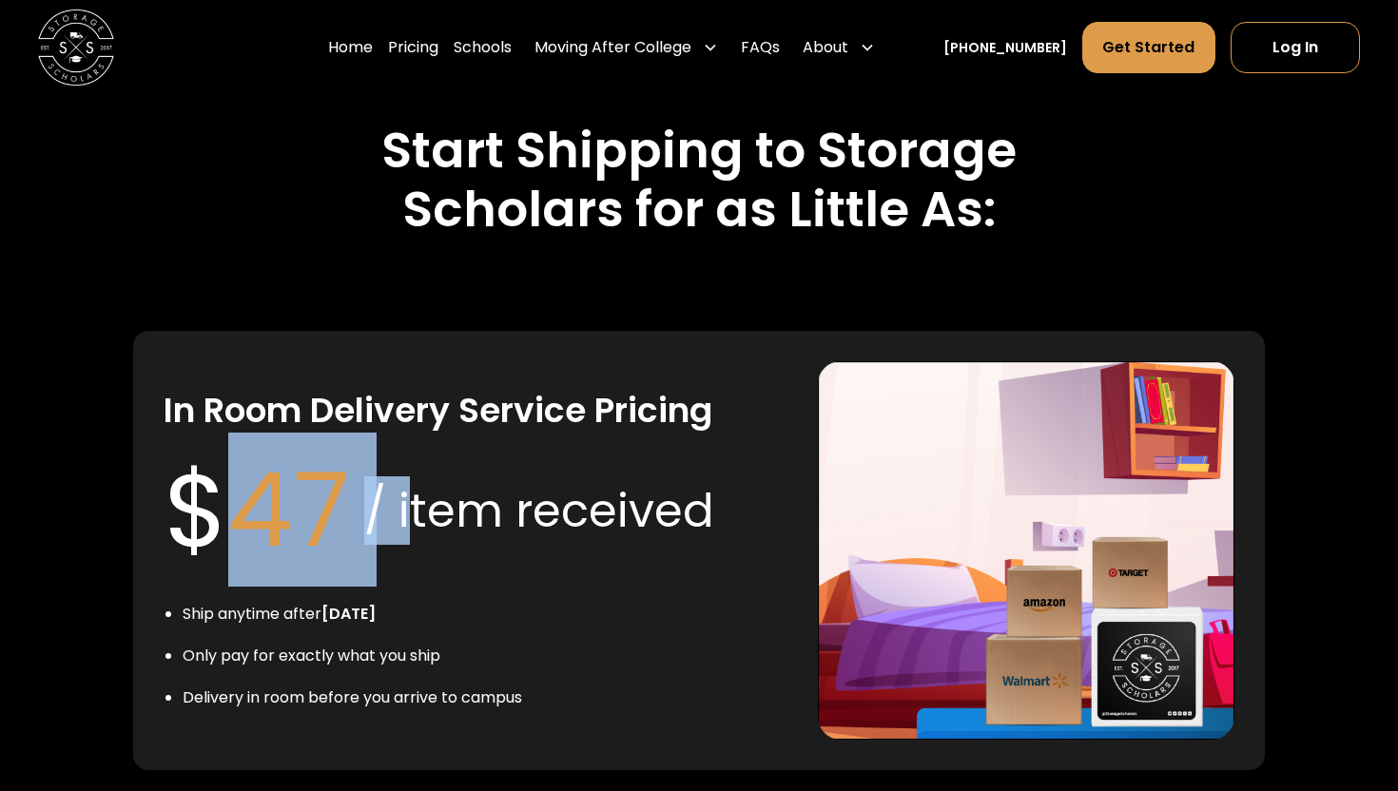
drag, startPoint x: 249, startPoint y: 391, endPoint x: 415, endPoint y: 364, distance: 167.6
click at [415, 433] on div "$ 47 / item received" at bounding box center [439, 510] width 551 height 154
click at [415, 476] on div "/ item received" at bounding box center [539, 510] width 350 height 68
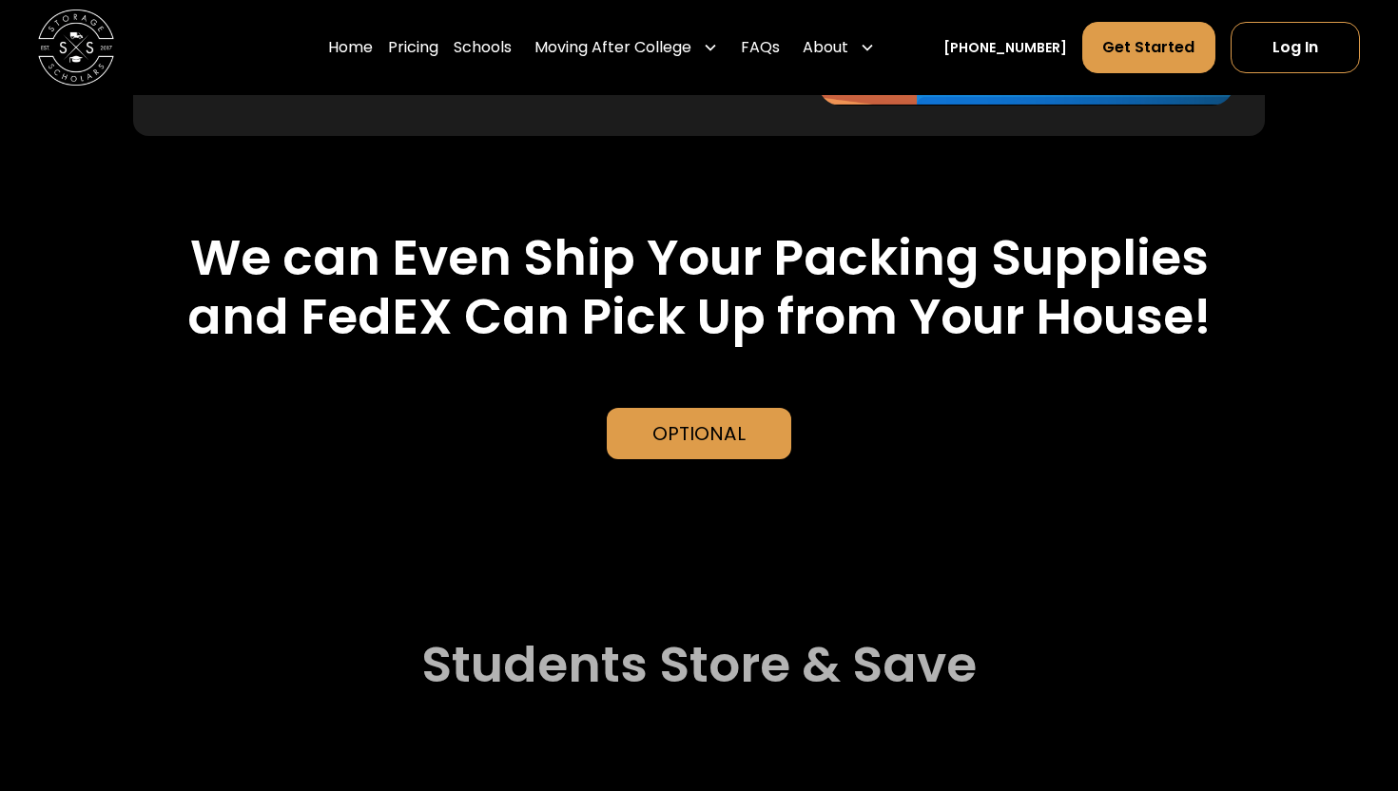
scroll to position [4665, 0]
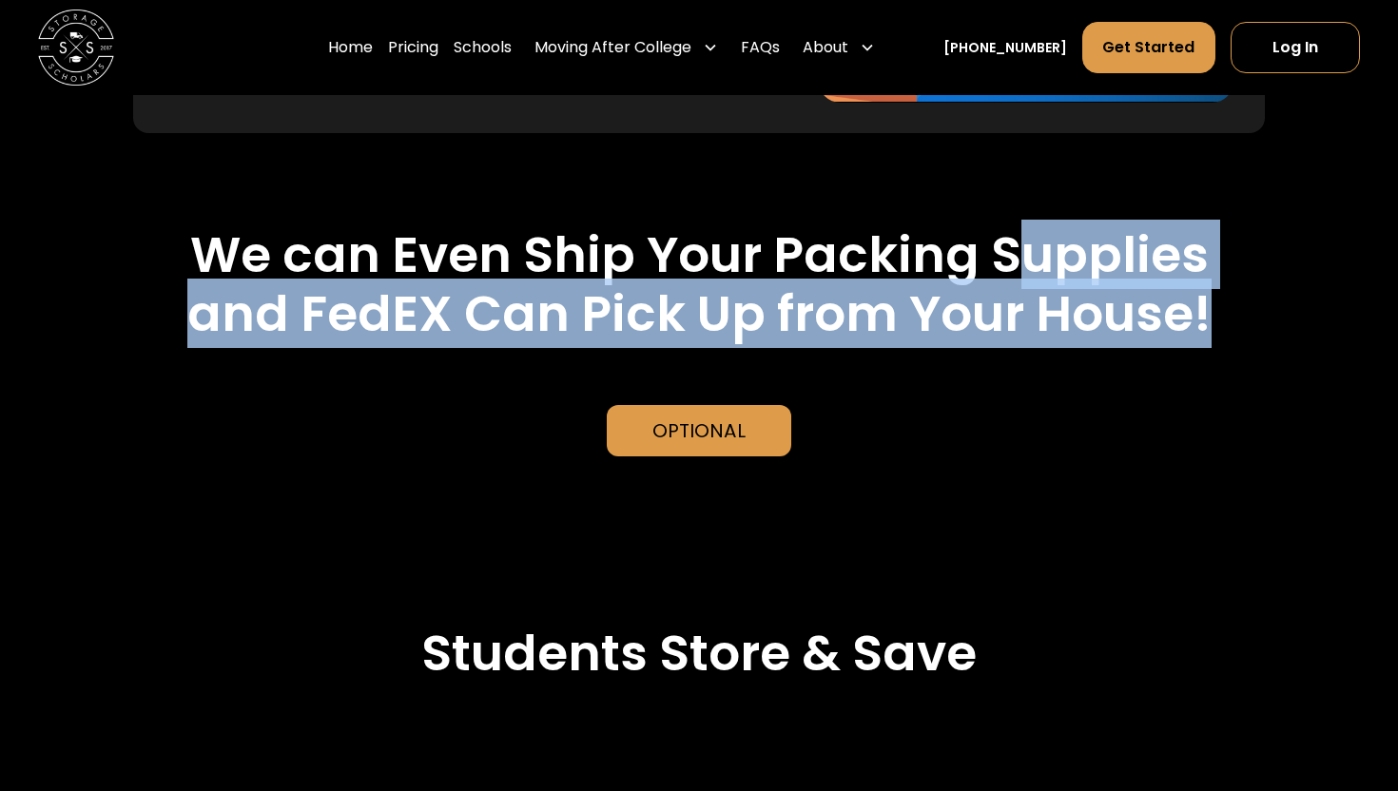
drag, startPoint x: 1227, startPoint y: 207, endPoint x: 1013, endPoint y: 107, distance: 236.1
click at [1013, 225] on h2 "We can Even Ship Your Packing Supplies and FedEX Can Pick Up from Your House!" at bounding box center [699, 284] width 1133 height 119
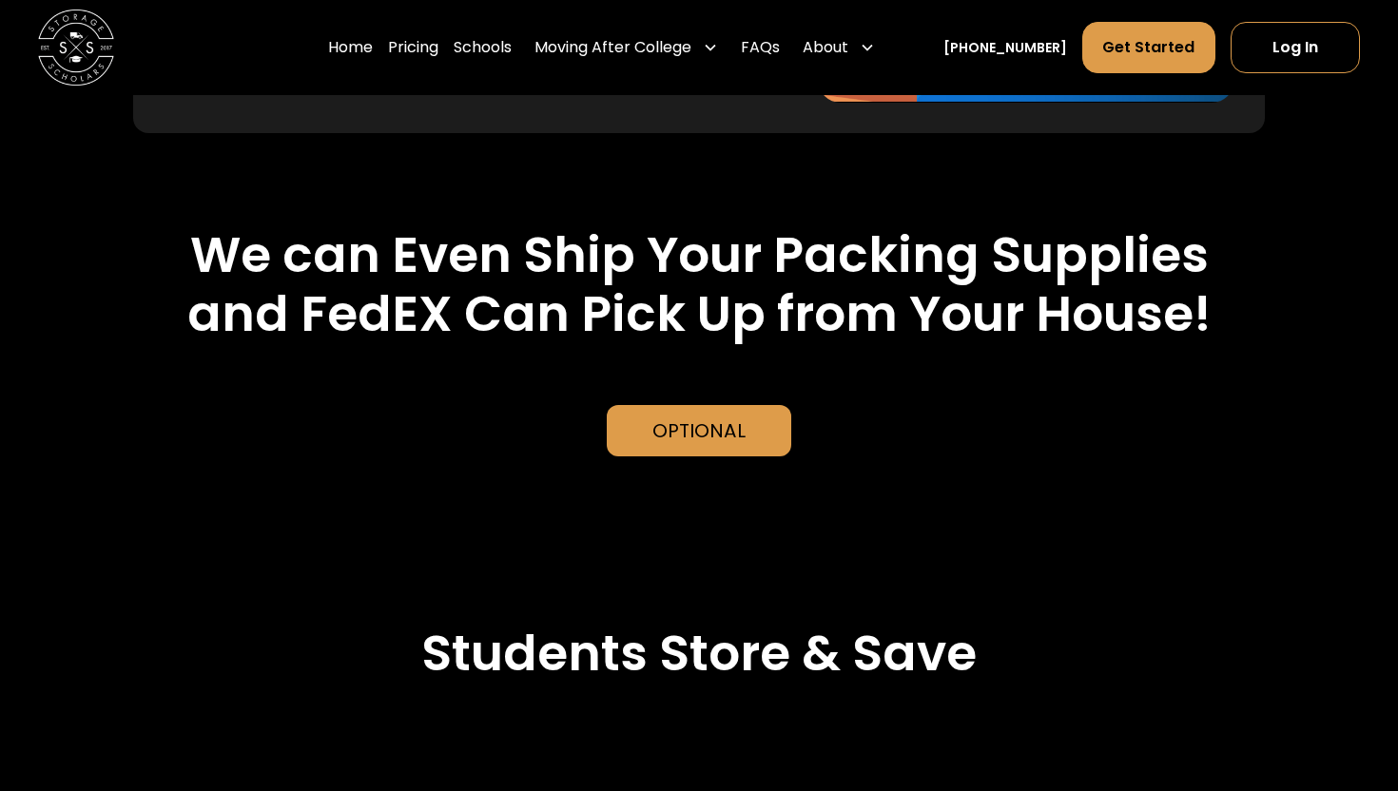
click at [970, 225] on h2 "We can Even Ship Your Packing Supplies and FedEX Can Pick Up from Your House!" at bounding box center [699, 284] width 1133 height 119
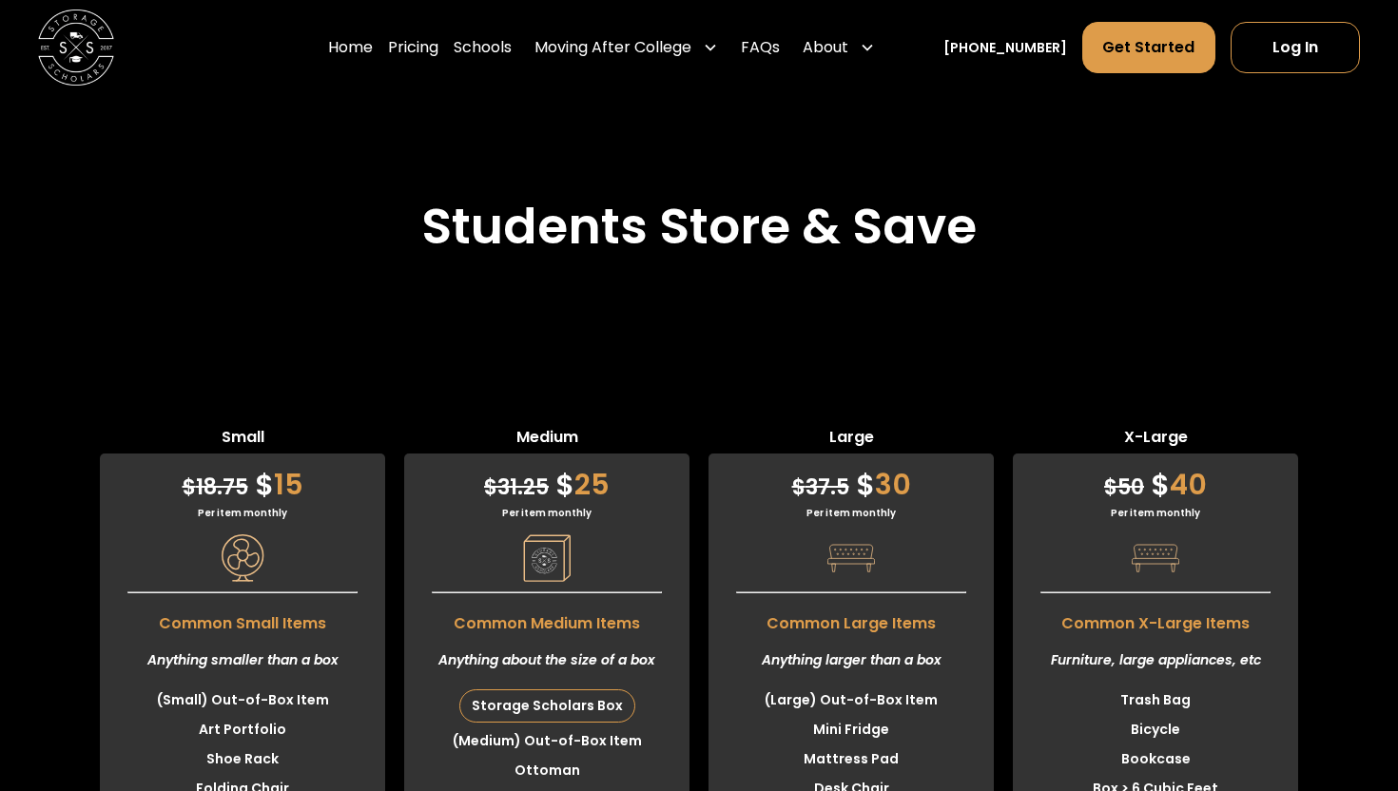
scroll to position [5094, 0]
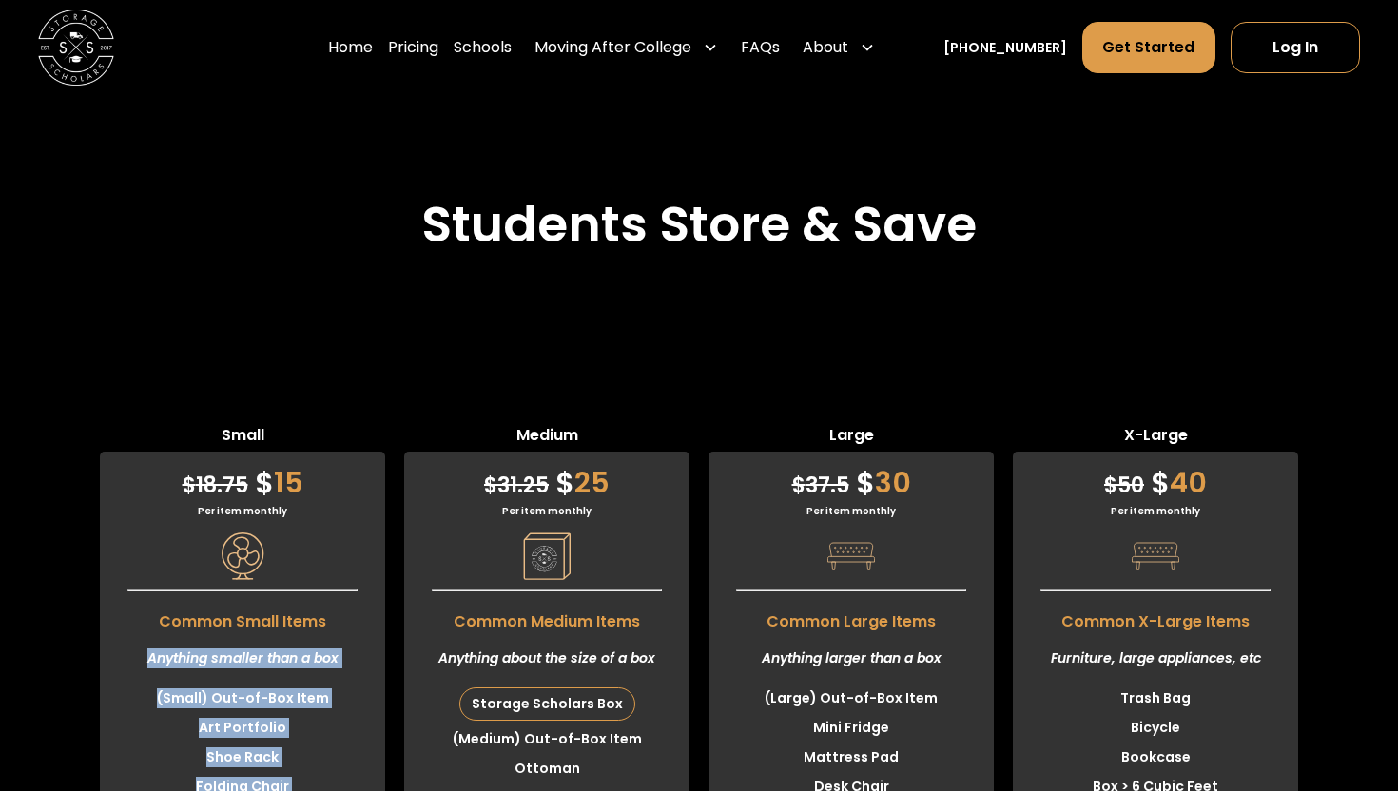
drag, startPoint x: 262, startPoint y: 519, endPoint x: 300, endPoint y: 704, distance: 188.6
click at [300, 704] on div "$ 18.75 $ 15 Per item monthly Common Small Items Anything smaller than a box (S…" at bounding box center [242, 668] width 285 height 433
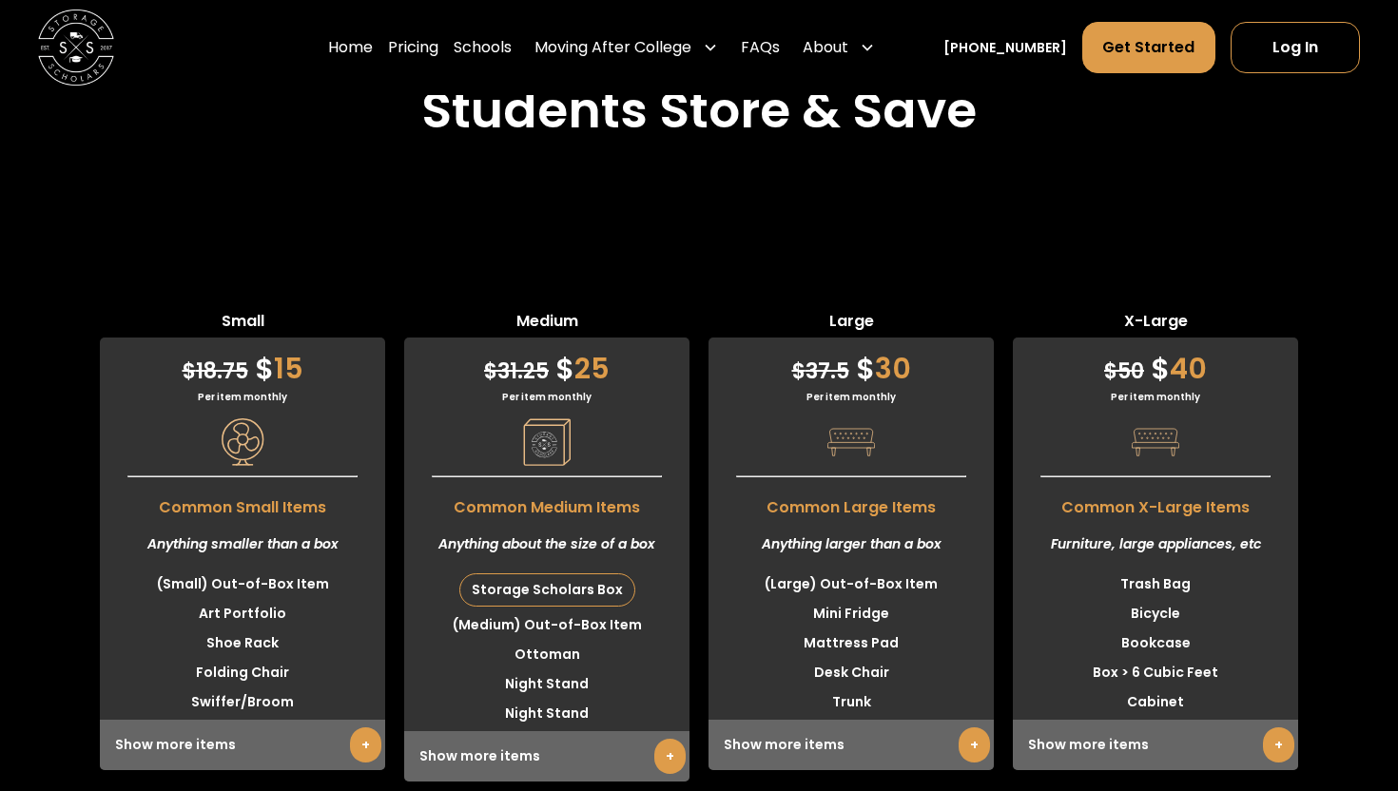
scroll to position [5209, 0]
